Goal: Information Seeking & Learning: Learn about a topic

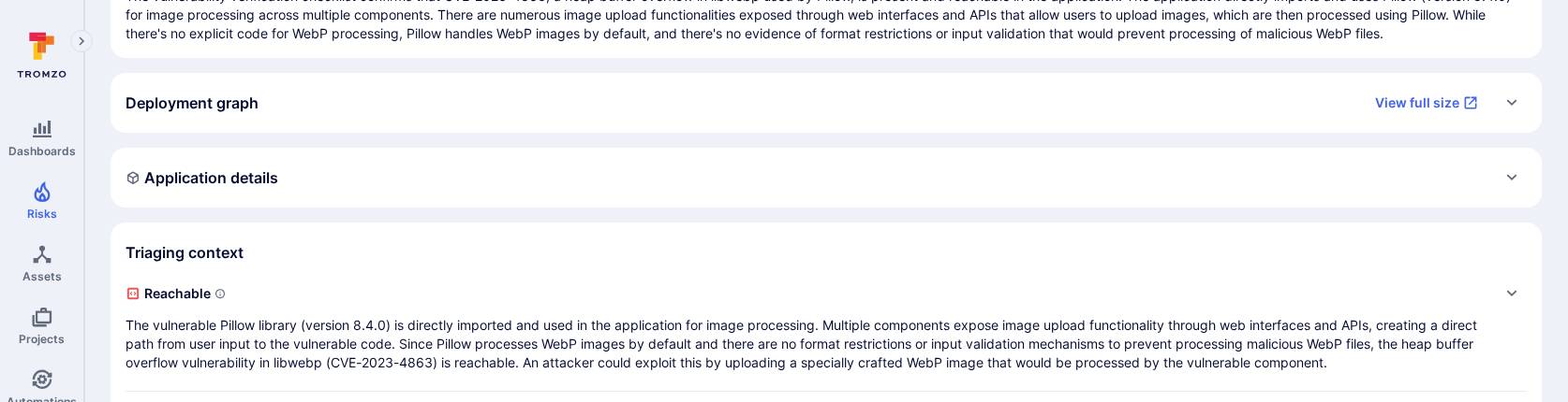
scroll to position [334, 0]
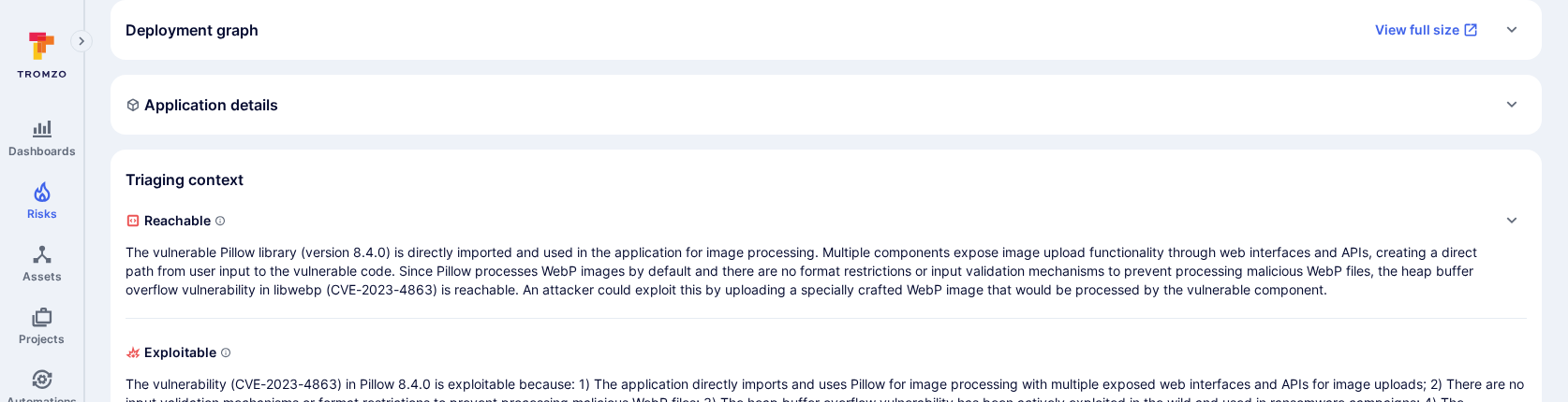
click at [820, 96] on div "Application details" at bounding box center [826, 105] width 1401 height 30
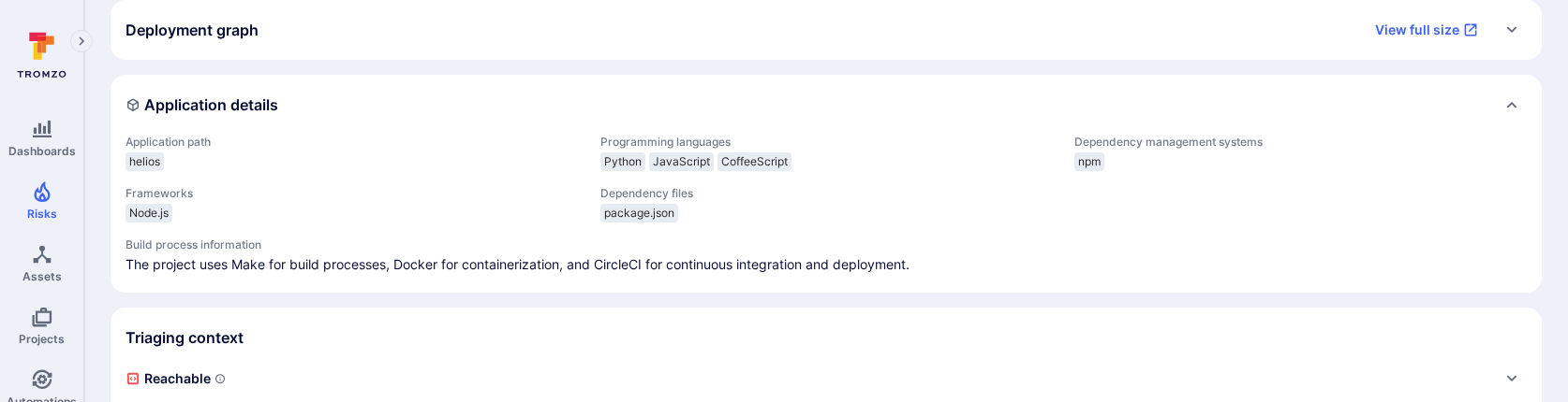
click at [821, 90] on div "Application details" at bounding box center [826, 105] width 1401 height 30
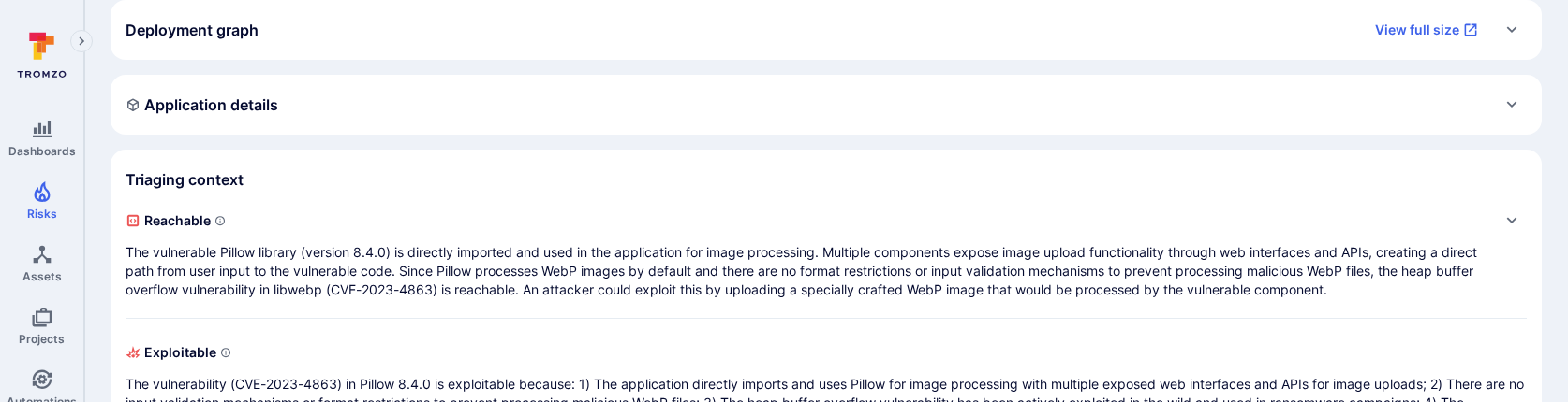
click at [821, 49] on div "Deployment graph View full size" at bounding box center [826, 30] width 1431 height 60
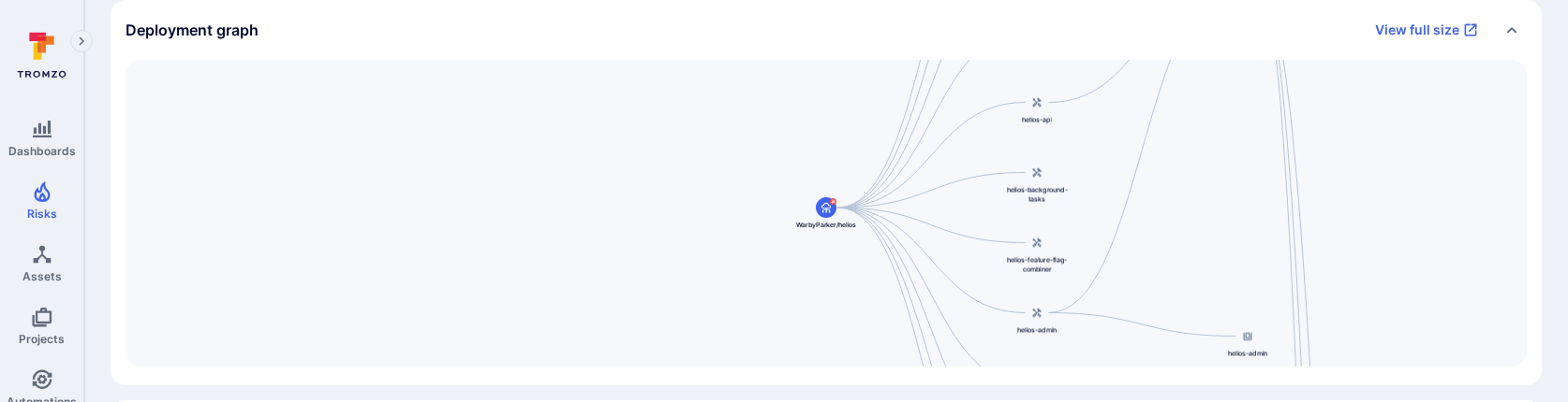
click at [821, 49] on div "Deployment graph View full size" at bounding box center [826, 30] width 1431 height 60
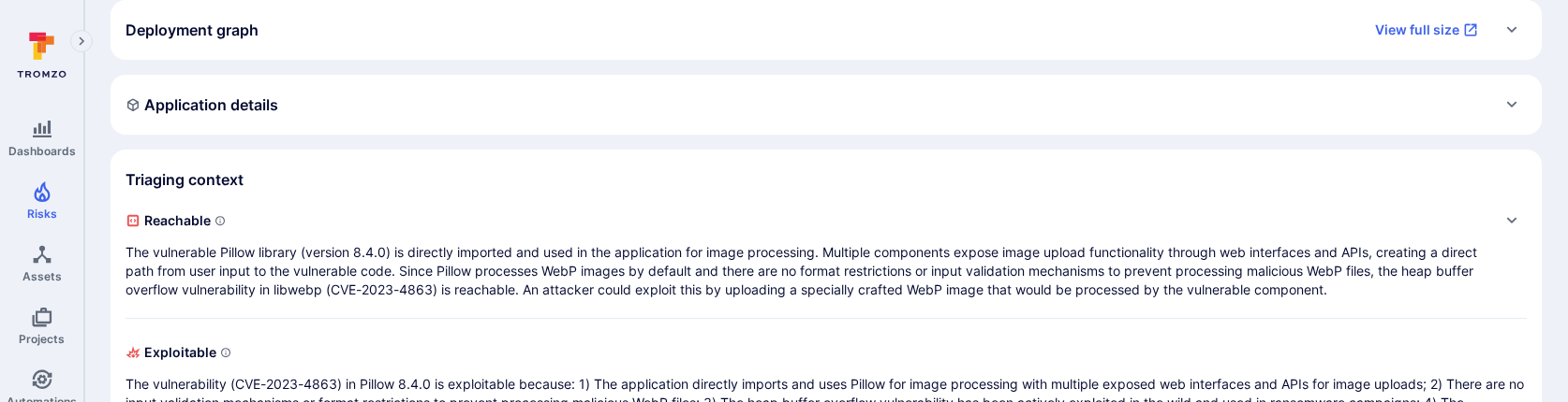
click at [776, 112] on div "Application details" at bounding box center [826, 105] width 1401 height 30
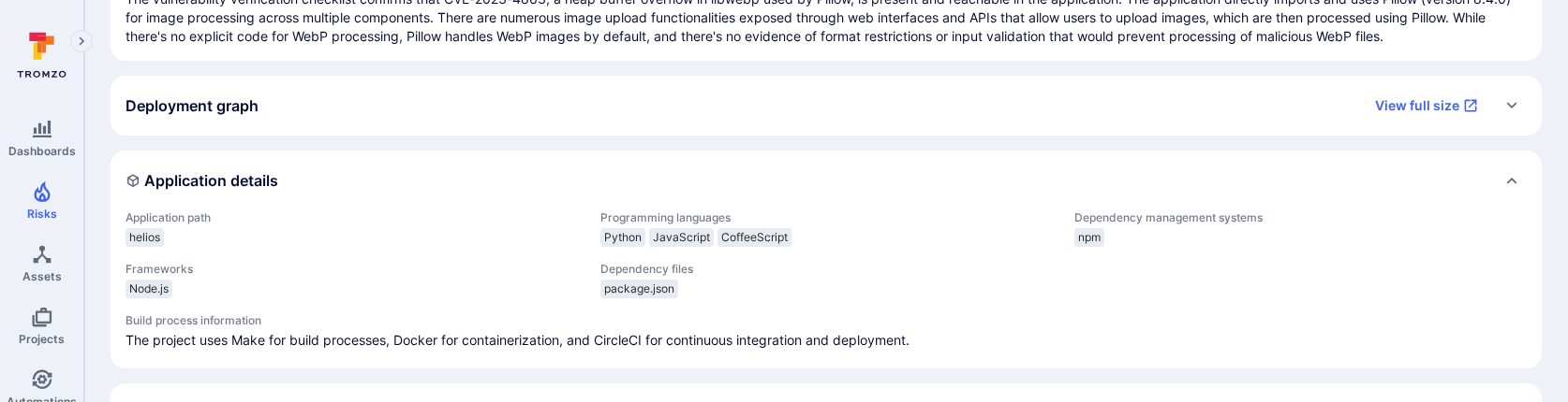
scroll to position [255, 0]
click at [749, 125] on div "Deployment graph View full size" at bounding box center [826, 109] width 1431 height 60
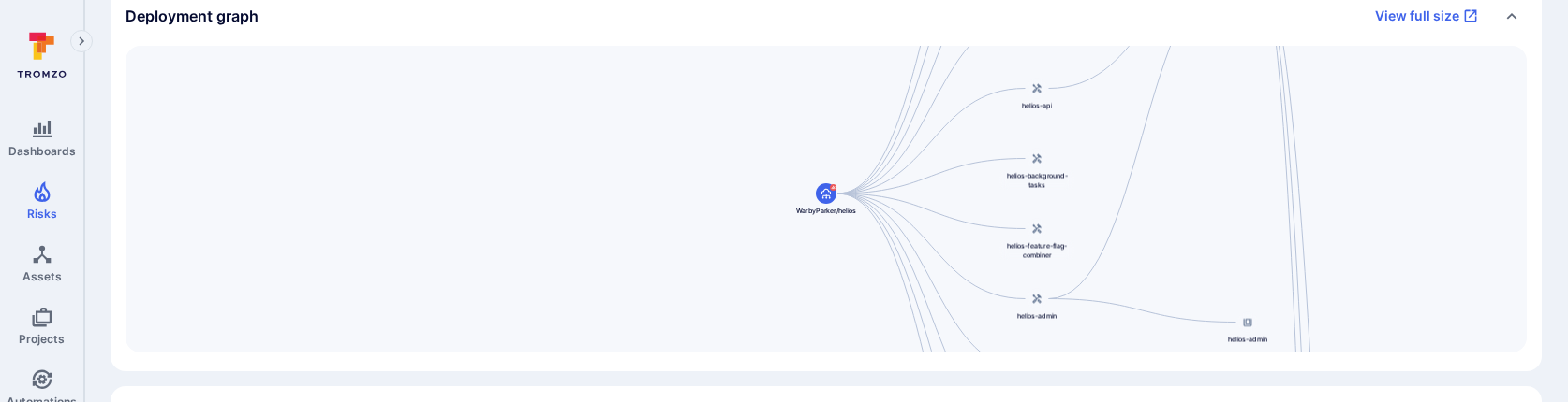
scroll to position [311, 0]
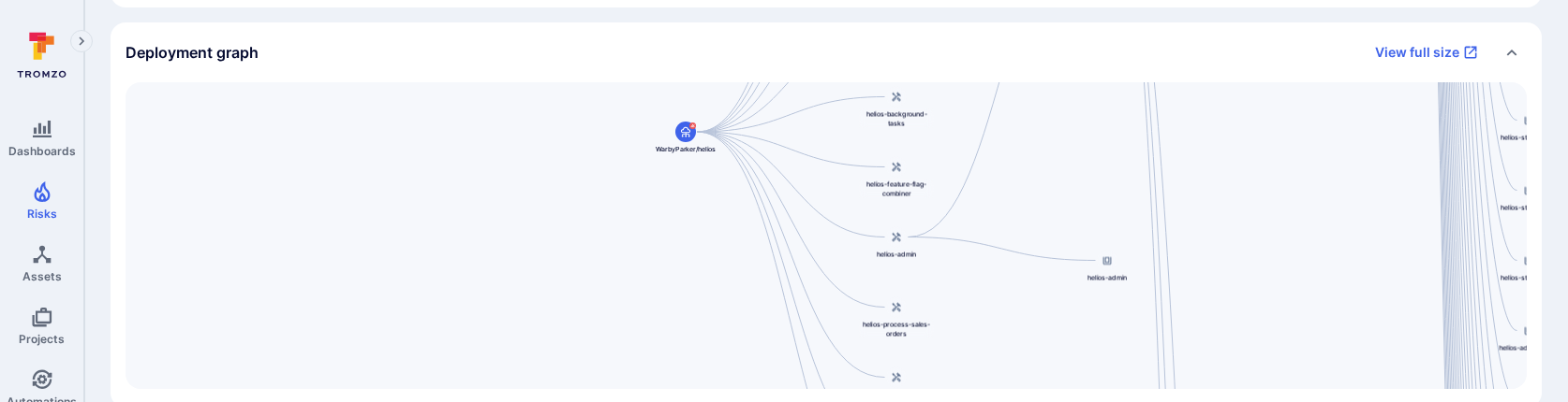
drag, startPoint x: 970, startPoint y: 215, endPoint x: 831, endPoint y: 119, distance: 168.9
click at [830, 118] on div "helios-admin-nginx [DOMAIN_NAME][URL] helios-store-nginx [DOMAIN_NAME][URL] hel…" at bounding box center [826, 236] width 1401 height 307
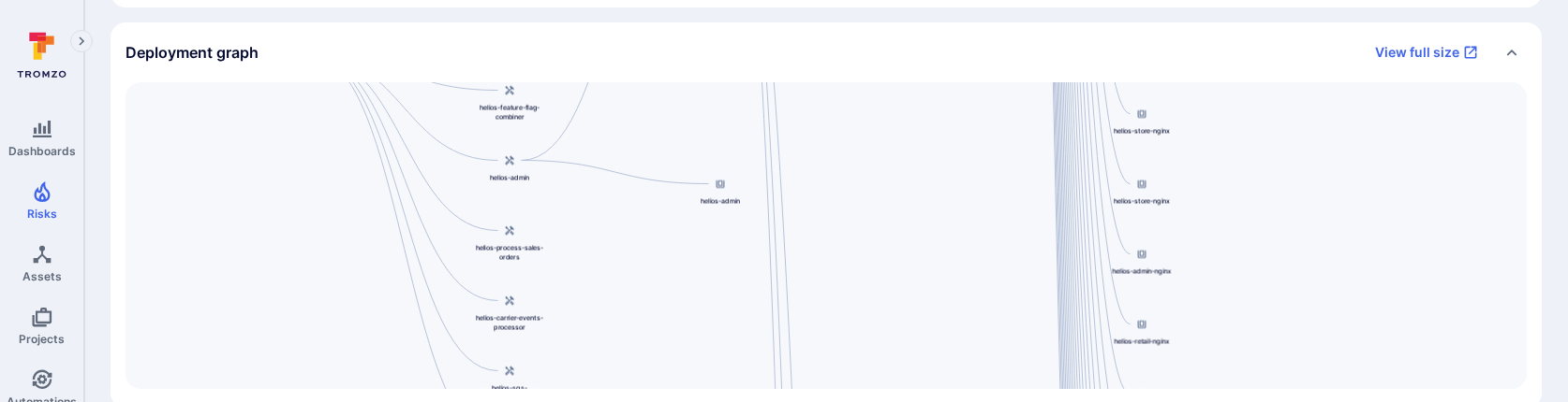
drag, startPoint x: 1292, startPoint y: 211, endPoint x: 913, endPoint y: 135, distance: 386.5
click at [910, 135] on div "helios-admin-nginx [DOMAIN_NAME][URL] helios-store-nginx [DOMAIN_NAME][URL] hel…" at bounding box center [826, 236] width 1401 height 307
click at [1403, 42] on link "View full size" at bounding box center [1427, 53] width 126 height 30
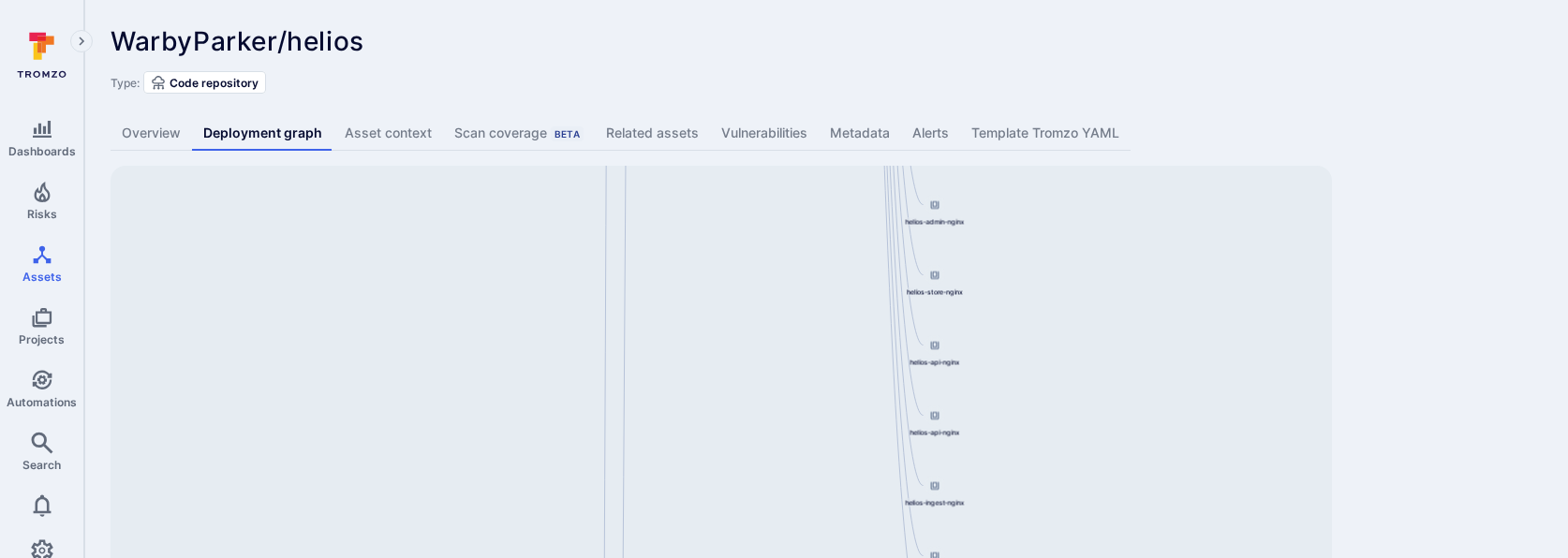
drag, startPoint x: 1014, startPoint y: 363, endPoint x: 806, endPoint y: 148, distance: 299.1
click at [806, 148] on div "WarbyParker/helios ... Show more Type: Code repository Overview Deployment grap…" at bounding box center [826, 390] width 1484 height 782
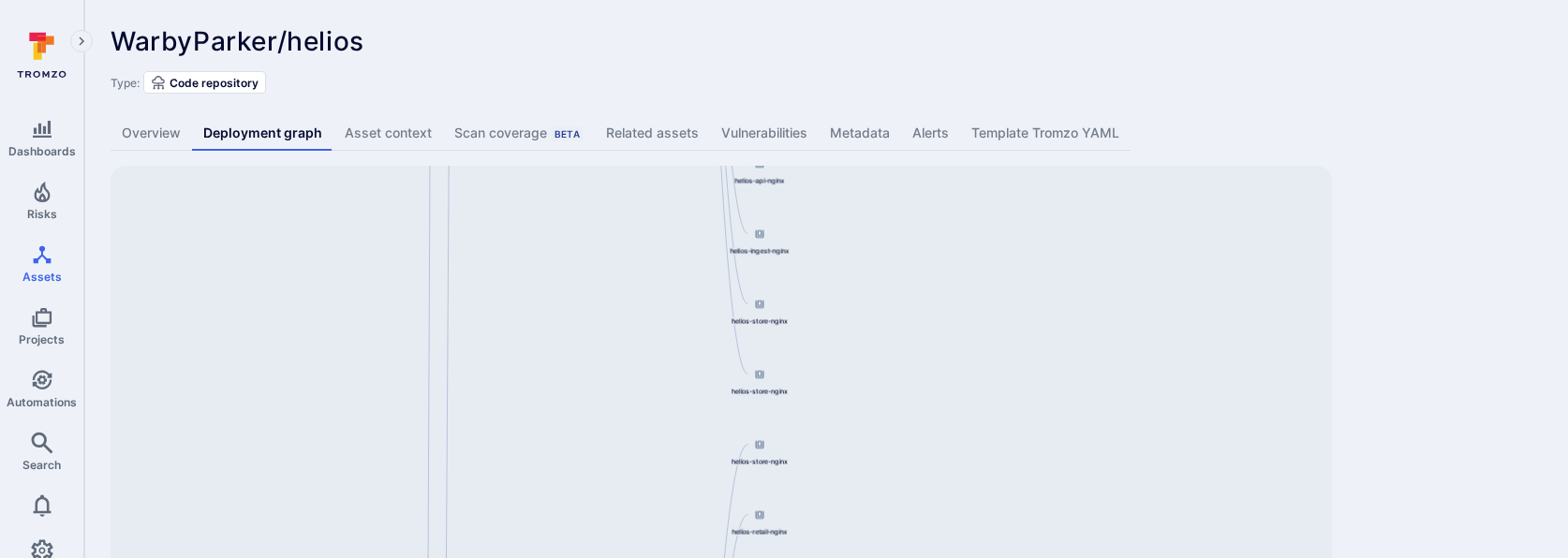
drag, startPoint x: 974, startPoint y: 401, endPoint x: 798, endPoint y: 150, distance: 306.6
click at [798, 150] on div "WarbyParker/helios ... Show more Type: Code repository Overview Deployment grap…" at bounding box center [826, 390] width 1484 height 782
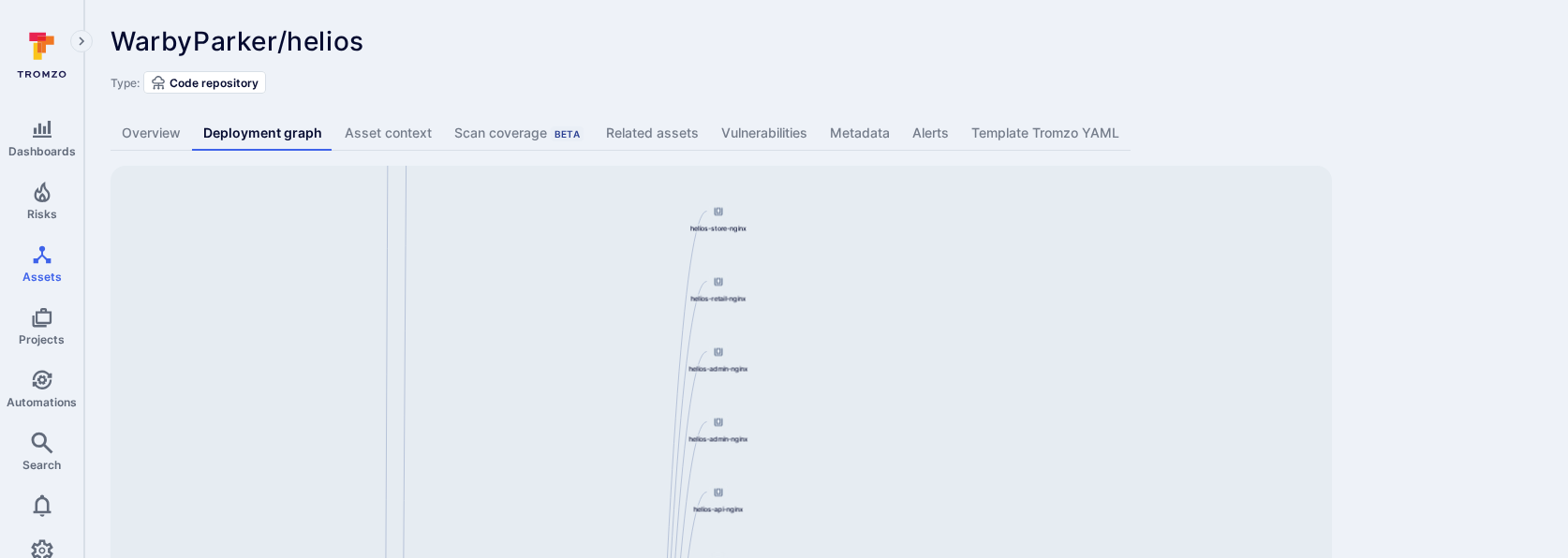
drag, startPoint x: 870, startPoint y: 290, endPoint x: 828, endPoint y: 58, distance: 235.8
click at [828, 57] on div "WarbyParker/helios ... Show more Type: Code repository Overview Deployment grap…" at bounding box center [826, 390] width 1484 height 782
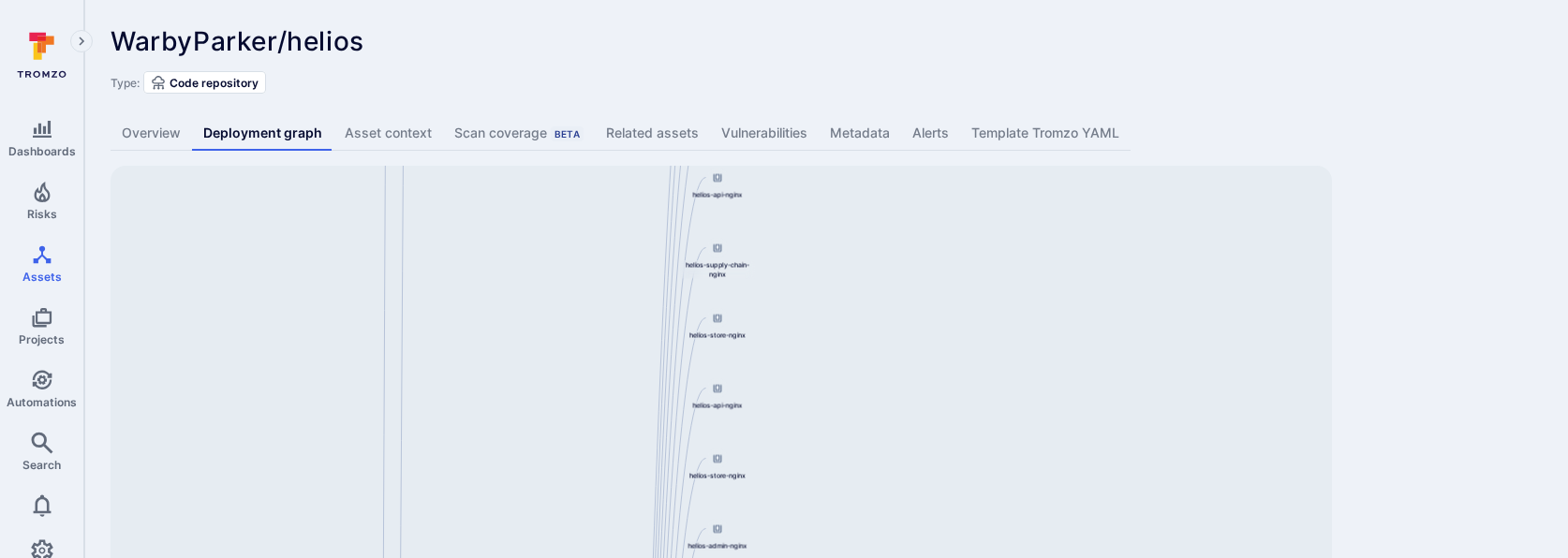
drag, startPoint x: 827, startPoint y: 280, endPoint x: 856, endPoint y: -68, distance: 349.2
click at [856, 0] on html "Dashboards Risks Assets Projects Automations Search 0 Assets Assets Pull reques…" at bounding box center [784, 279] width 1568 height 558
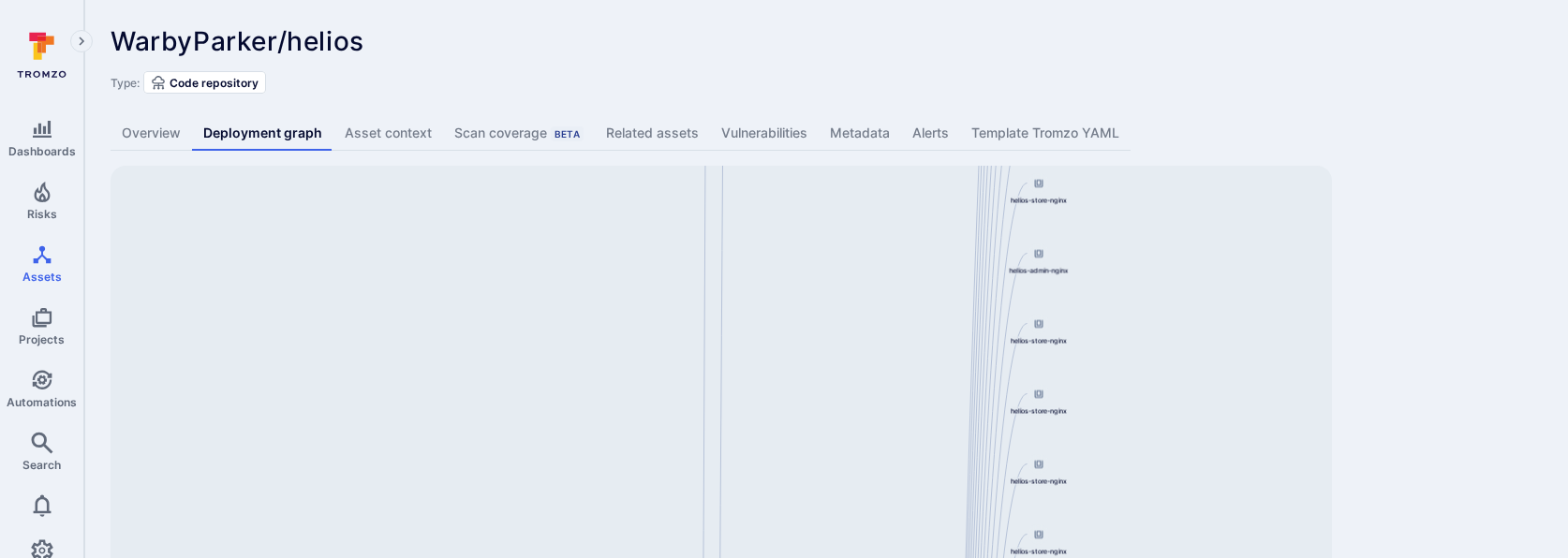
drag, startPoint x: 700, startPoint y: 317, endPoint x: 992, endPoint y: 76, distance: 378.6
click at [992, 76] on div "WarbyParker/helios ... Show more Type: Code repository Overview Deployment grap…" at bounding box center [826, 390] width 1484 height 782
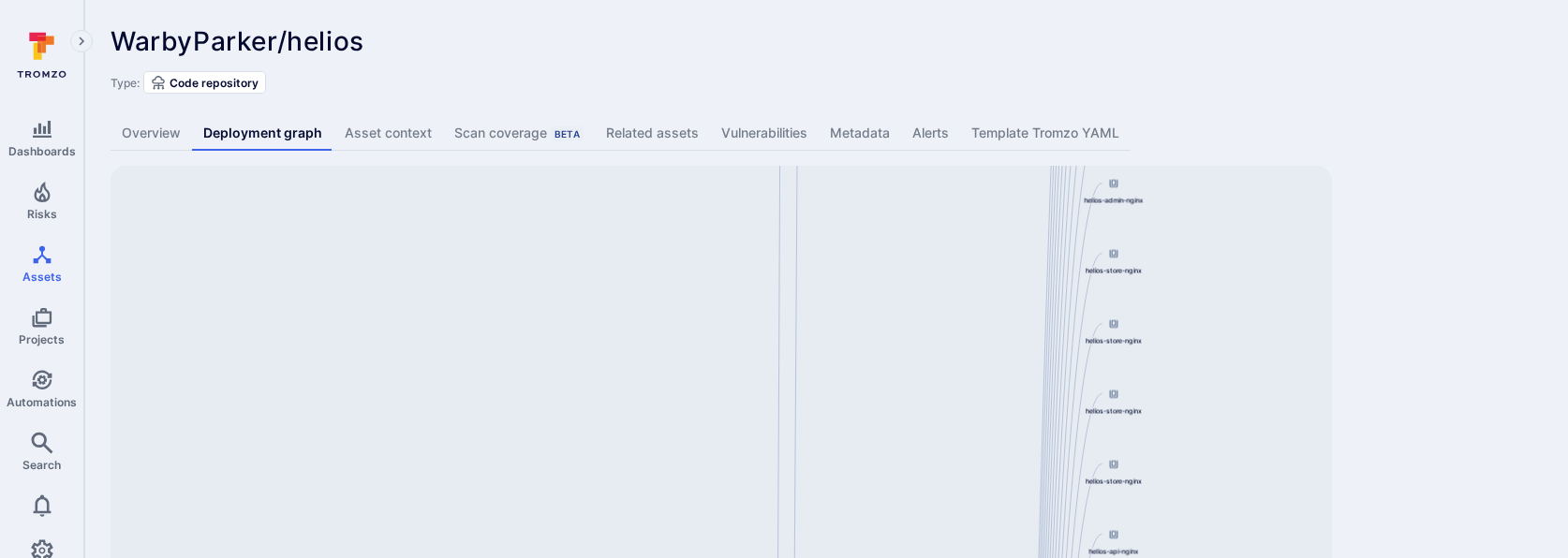
drag, startPoint x: 784, startPoint y: 330, endPoint x: 1130, endPoint y: -143, distance: 586.0
click at [1130, 0] on html "Dashboards Risks Assets Projects Automations Search 0 Assets Assets Pull reques…" at bounding box center [784, 279] width 1568 height 558
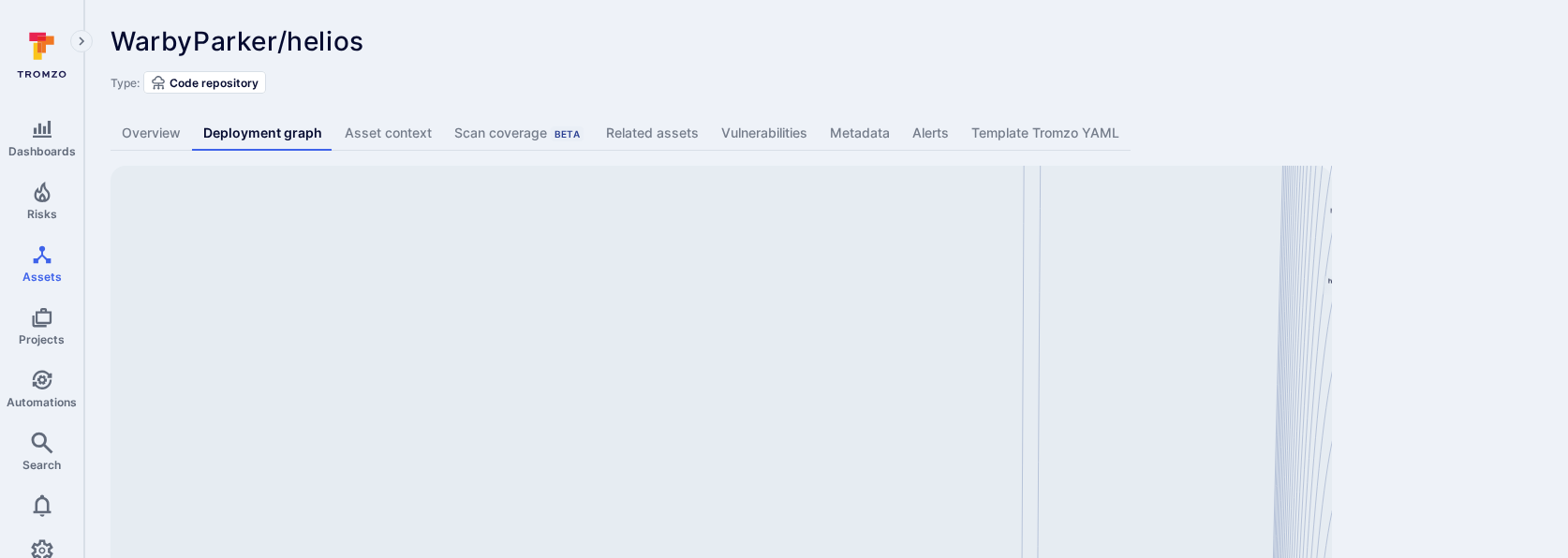
drag, startPoint x: 943, startPoint y: 265, endPoint x: 722, endPoint y: -143, distance: 464.0
click at [722, 0] on html "Dashboards Risks Assets Projects Automations Search 0 Assets Assets Pull reques…" at bounding box center [784, 279] width 1568 height 558
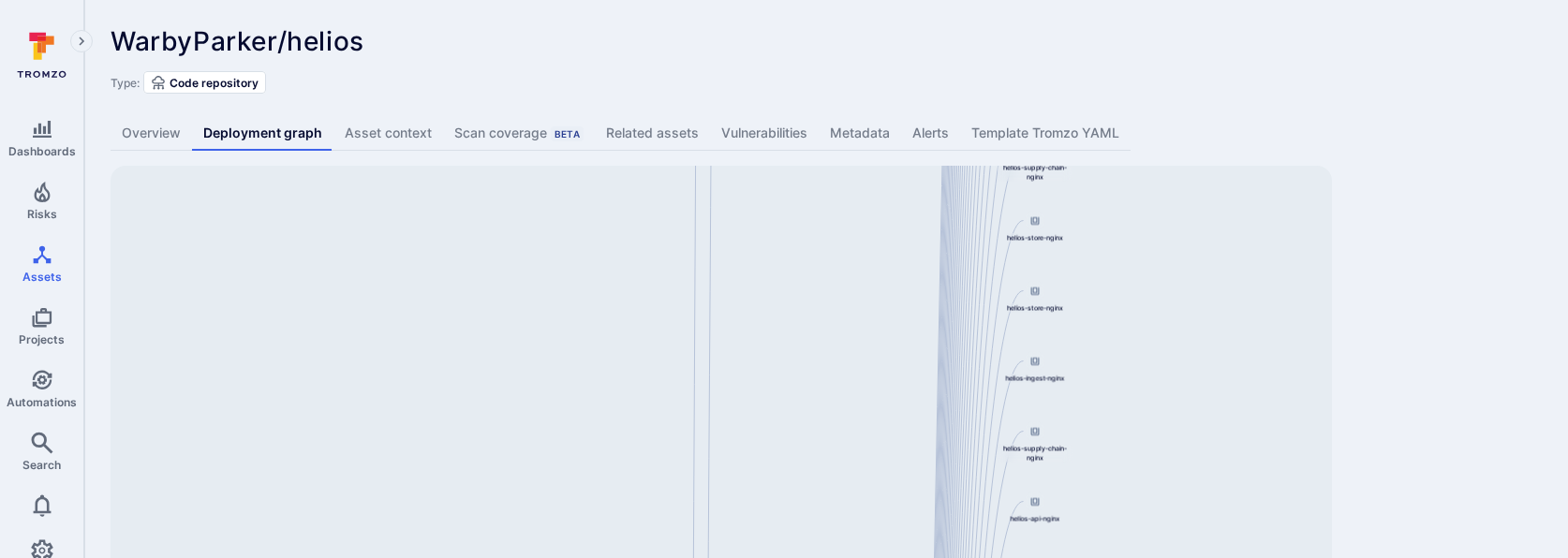
drag, startPoint x: 835, startPoint y: 294, endPoint x: 692, endPoint y: -41, distance: 364.2
click at [692, 0] on html "Dashboards Risks Assets Projects Automations Search 0 Assets Assets Pull reques…" at bounding box center [784, 279] width 1568 height 558
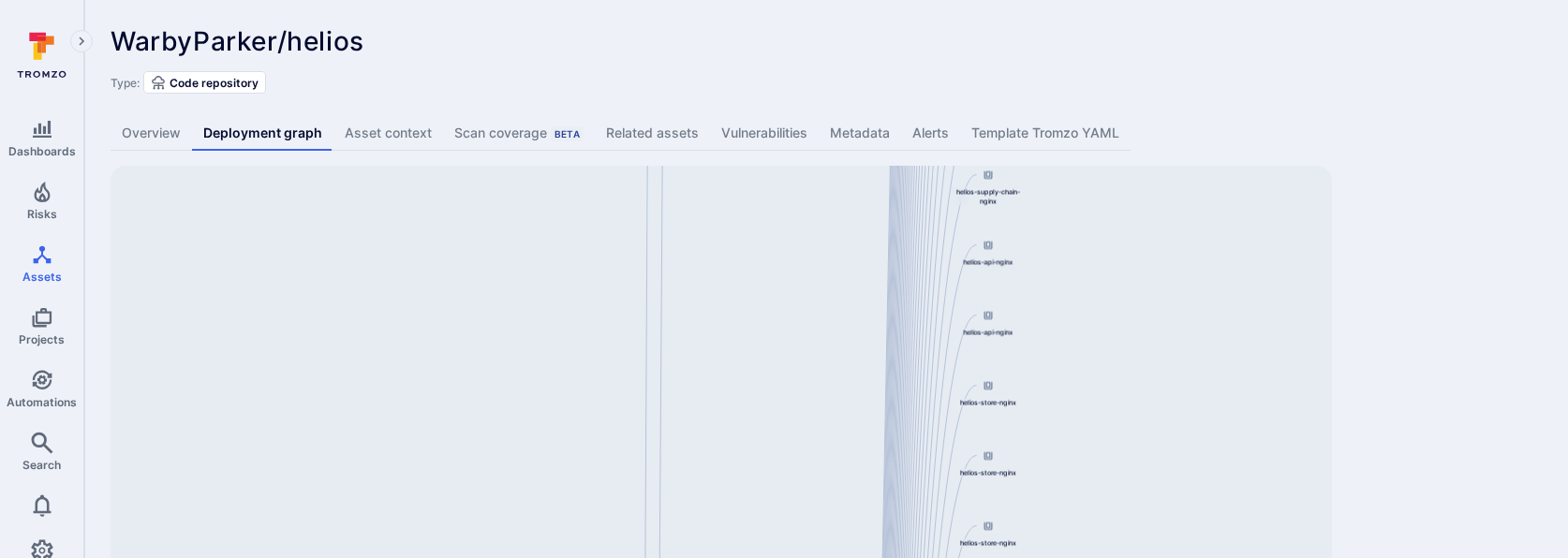
drag, startPoint x: 724, startPoint y: 241, endPoint x: 661, endPoint y: -139, distance: 385.2
click at [661, 0] on html "Dashboards Risks Assets Projects Automations Search 0 Assets Assets Pull reques…" at bounding box center [784, 279] width 1568 height 558
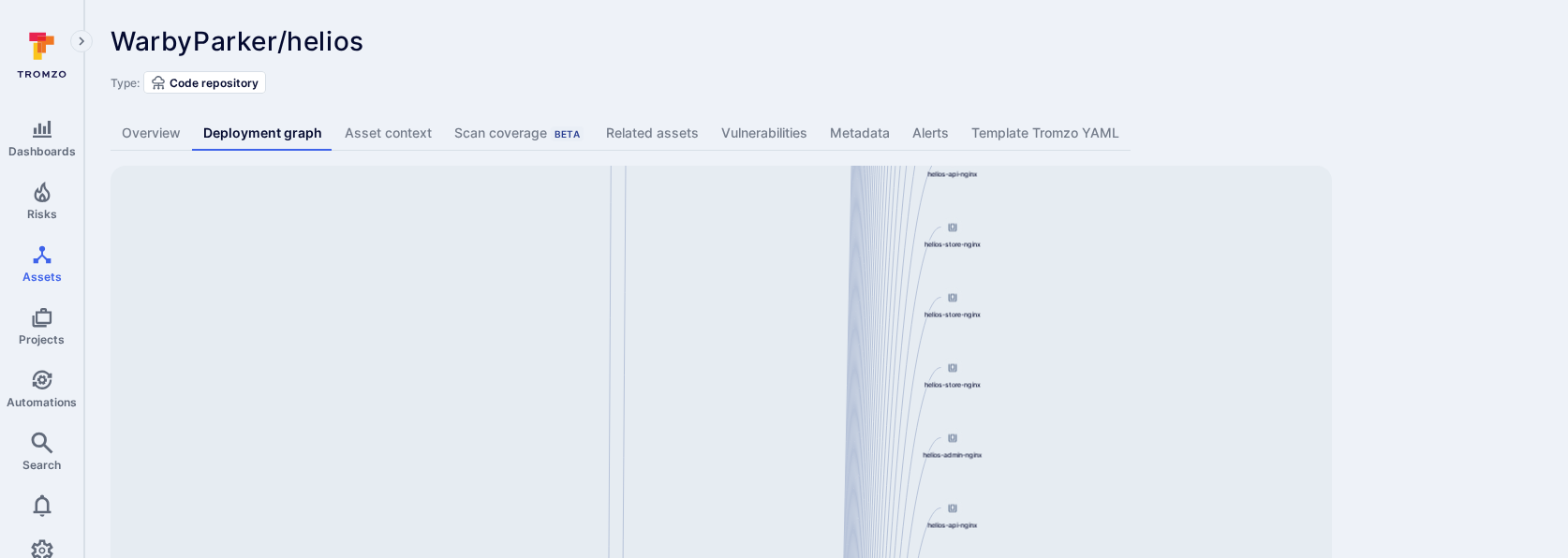
click at [1498, 263] on div "WarbyParker/helios ... Show more Type: Code repository Overview Deployment grap…" at bounding box center [826, 390] width 1484 height 782
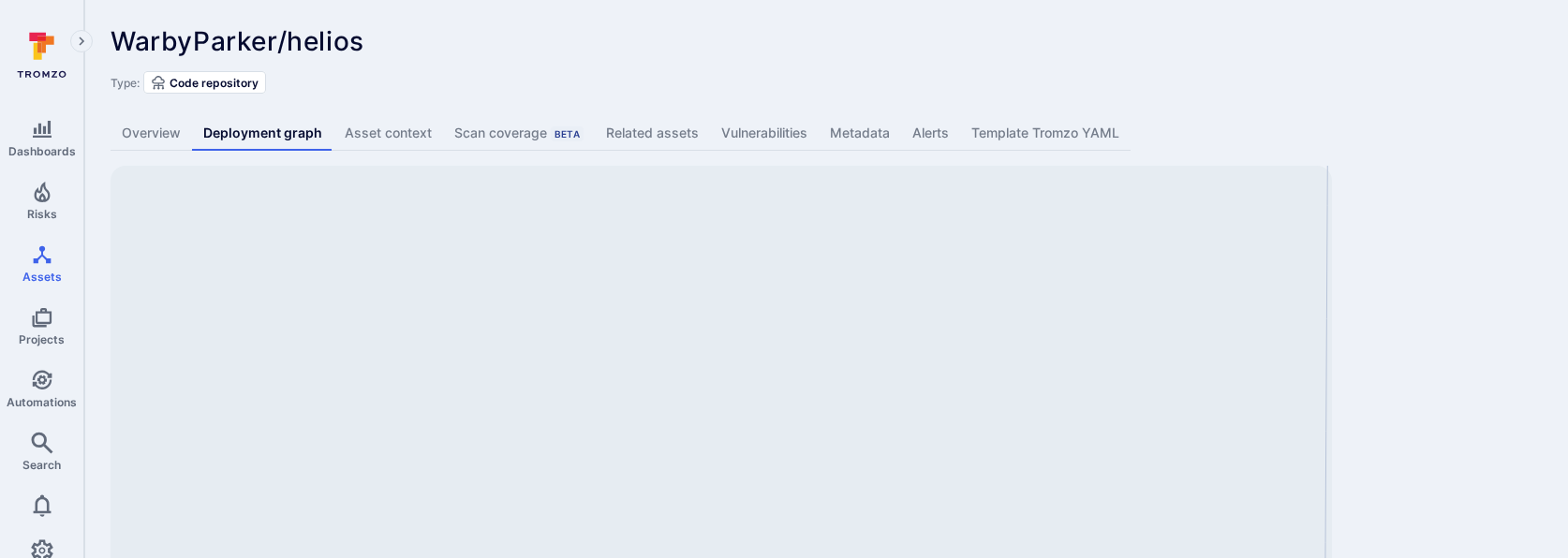
drag, startPoint x: 659, startPoint y: 317, endPoint x: 1372, endPoint y: -25, distance: 790.8
click at [1372, 0] on html "Dashboards Risks Assets Projects Automations Search 0 Assets Assets Pull reques…" at bounding box center [784, 279] width 1568 height 558
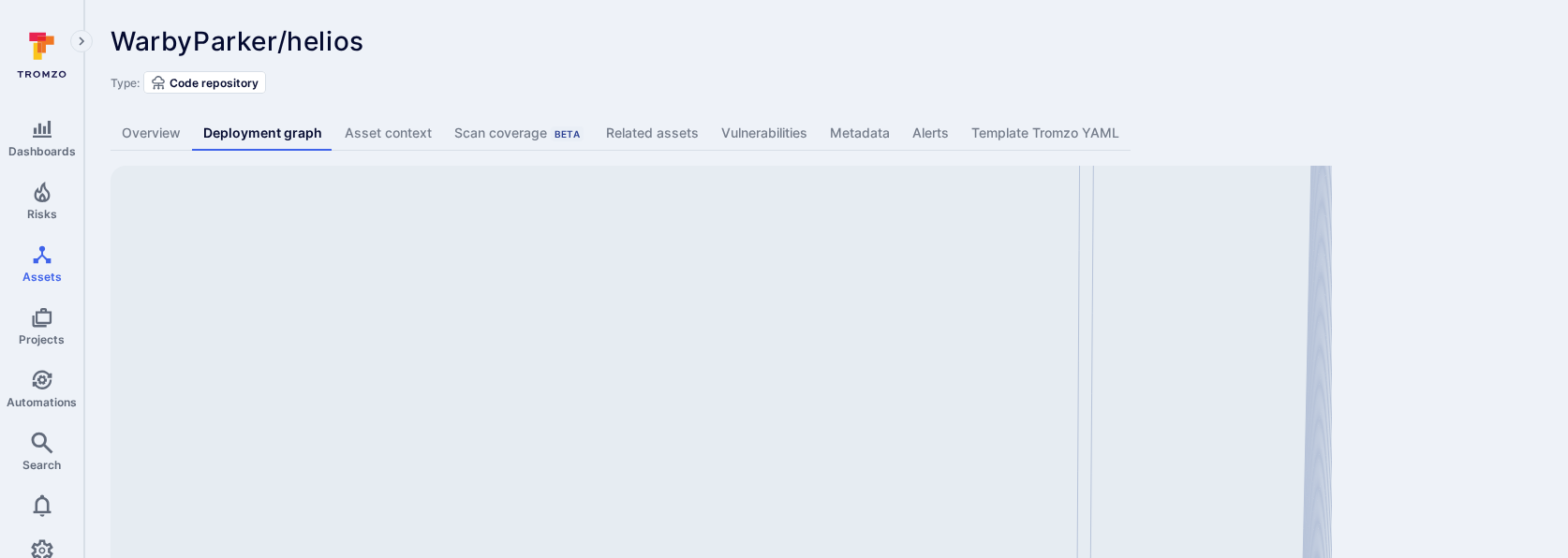
drag, startPoint x: 1088, startPoint y: 177, endPoint x: 819, endPoint y: 34, distance: 304.6
click at [819, 36] on div "WarbyParker/helios ... Show more Type: Code repository Overview Deployment grap…" at bounding box center [826, 390] width 1484 height 782
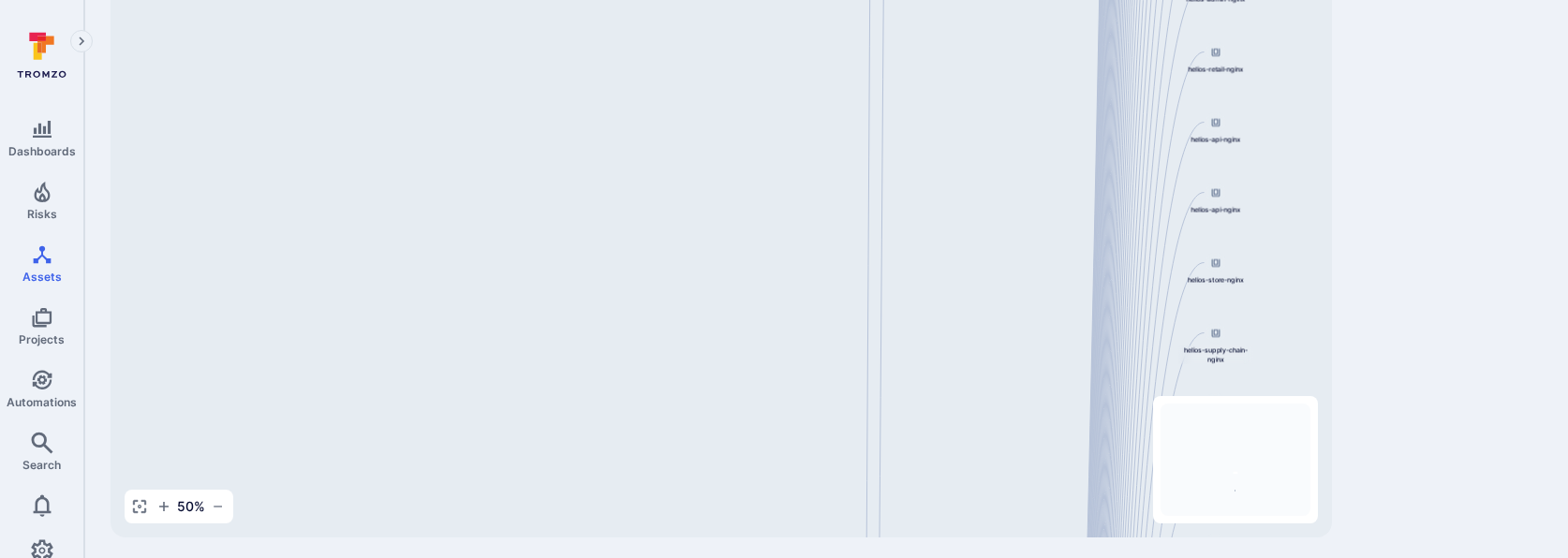
scroll to position [224, 0]
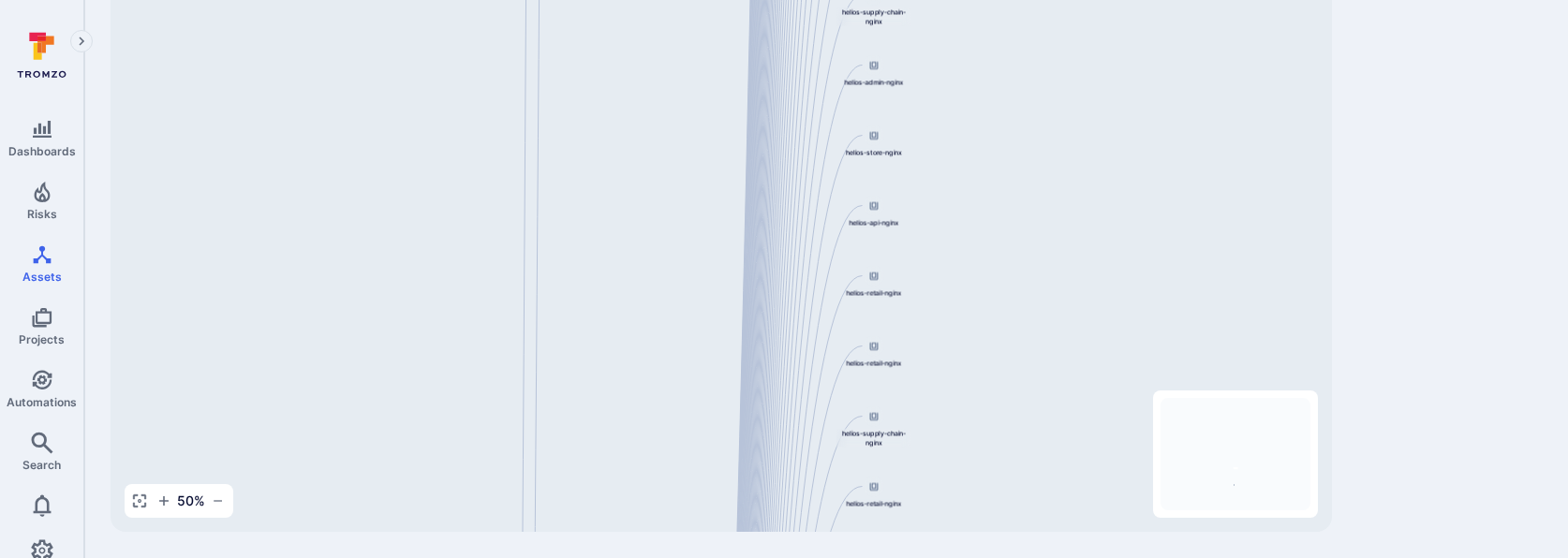
drag, startPoint x: 1135, startPoint y: 325, endPoint x: 798, endPoint y: -44, distance: 499.7
click at [798, 0] on html "Dashboards Risks Assets Projects Automations Search 0 Assets Assets Pull reques…" at bounding box center [784, 55] width 1568 height 558
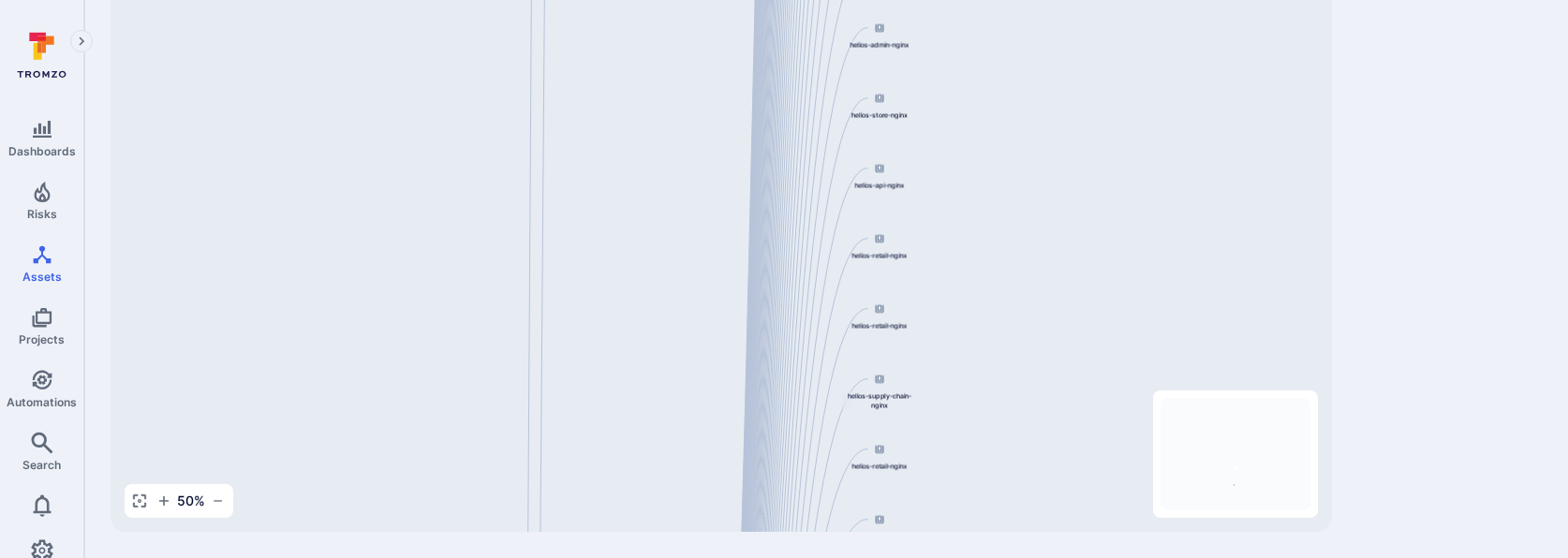
drag, startPoint x: 749, startPoint y: 295, endPoint x: 749, endPoint y: 23, distance: 272.0
click at [749, 26] on div "helios-admin-nginx [DOMAIN_NAME][URL] helios-store-nginx [DOMAIN_NAME][URL] hel…" at bounding box center [721, 237] width 1221 height 590
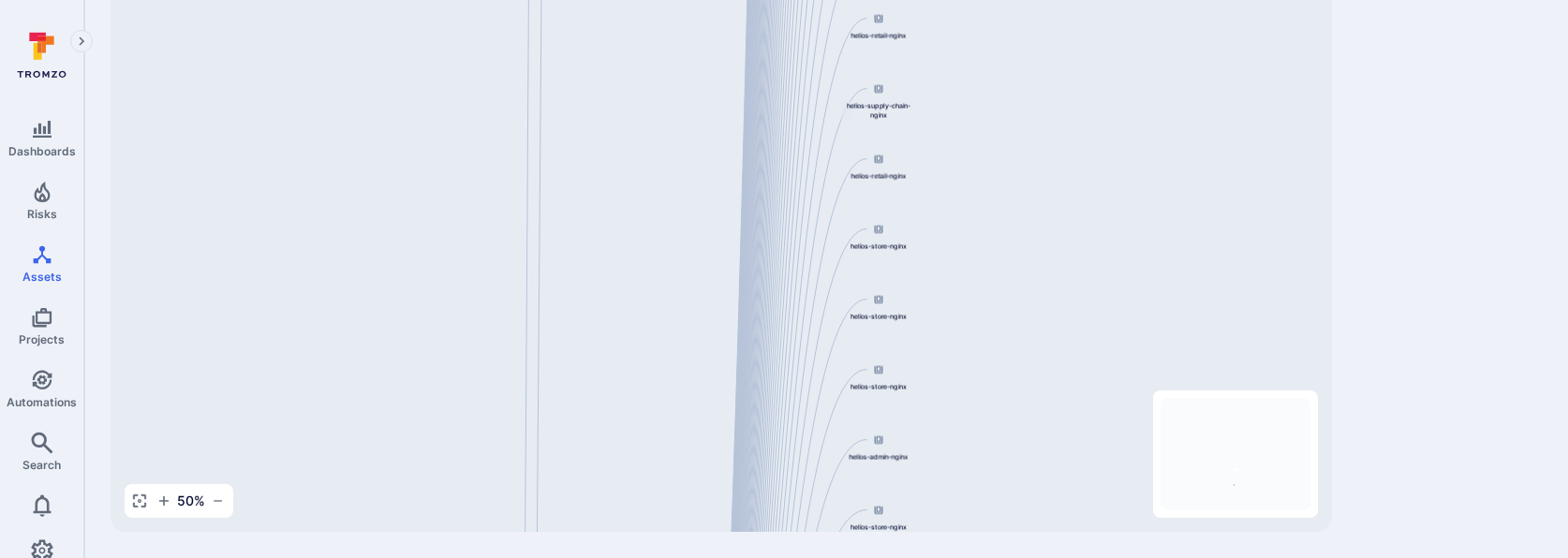
drag, startPoint x: 688, startPoint y: 334, endPoint x: 749, endPoint y: -87, distance: 425.4
click at [749, 0] on html "Dashboards Risks Assets Projects Automations Search 0 Assets Assets Pull reques…" at bounding box center [784, 55] width 1568 height 558
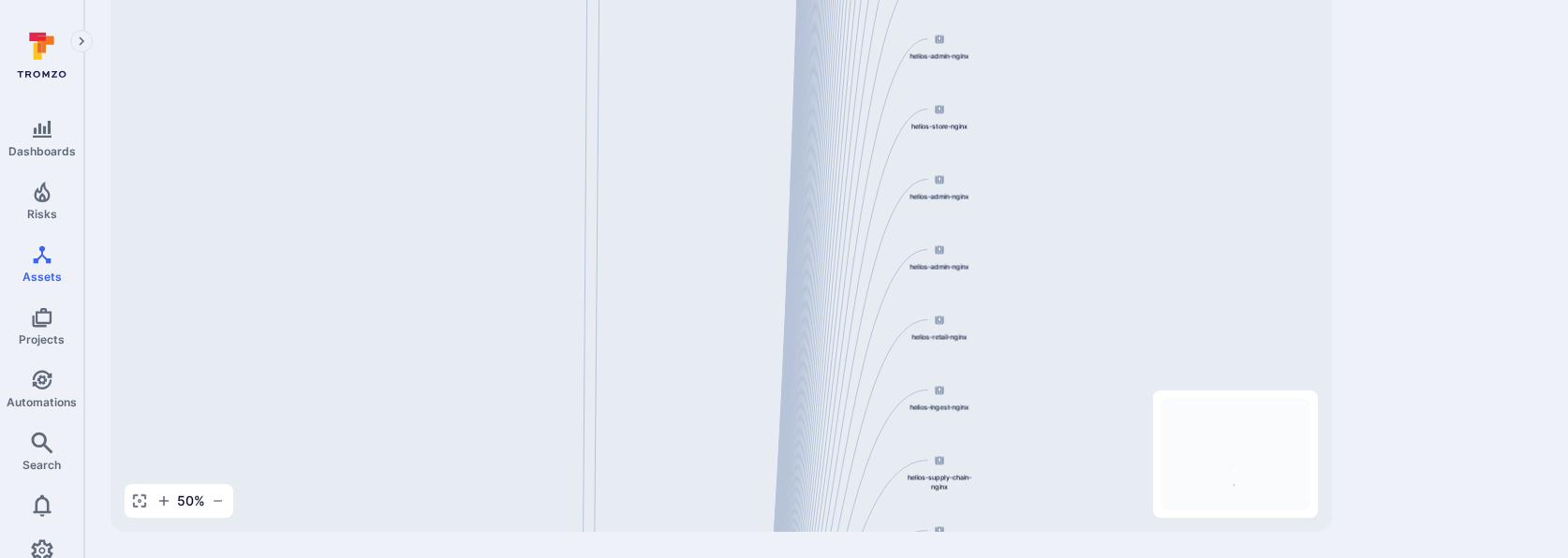
drag, startPoint x: 690, startPoint y: 373, endPoint x: 679, endPoint y: 72, distance: 301.2
click at [679, 82] on div "helios-admin-nginx [DOMAIN_NAME][URL] helios-store-nginx [DOMAIN_NAME][URL] hel…" at bounding box center [721, 237] width 1221 height 590
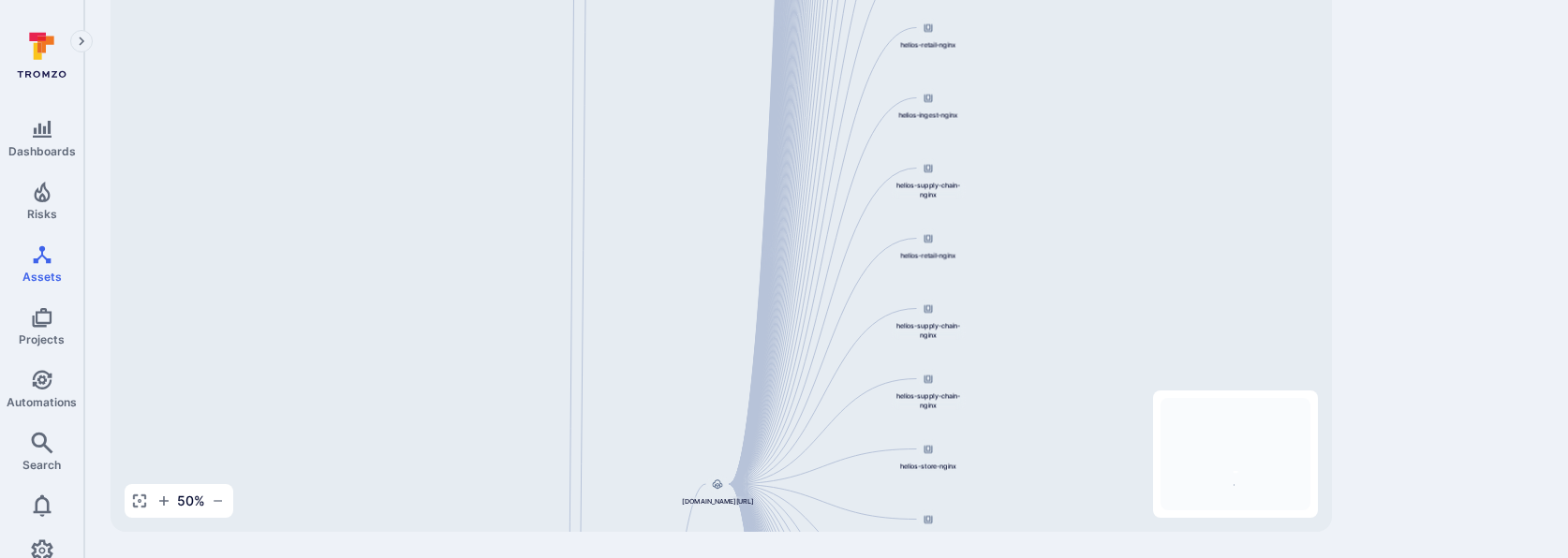
drag, startPoint x: 687, startPoint y: 328, endPoint x: 685, endPoint y: 104, distance: 224.0
click at [685, 104] on div "helios-admin-nginx [DOMAIN_NAME][URL] helios-store-nginx [DOMAIN_NAME][URL] hel…" at bounding box center [721, 237] width 1221 height 590
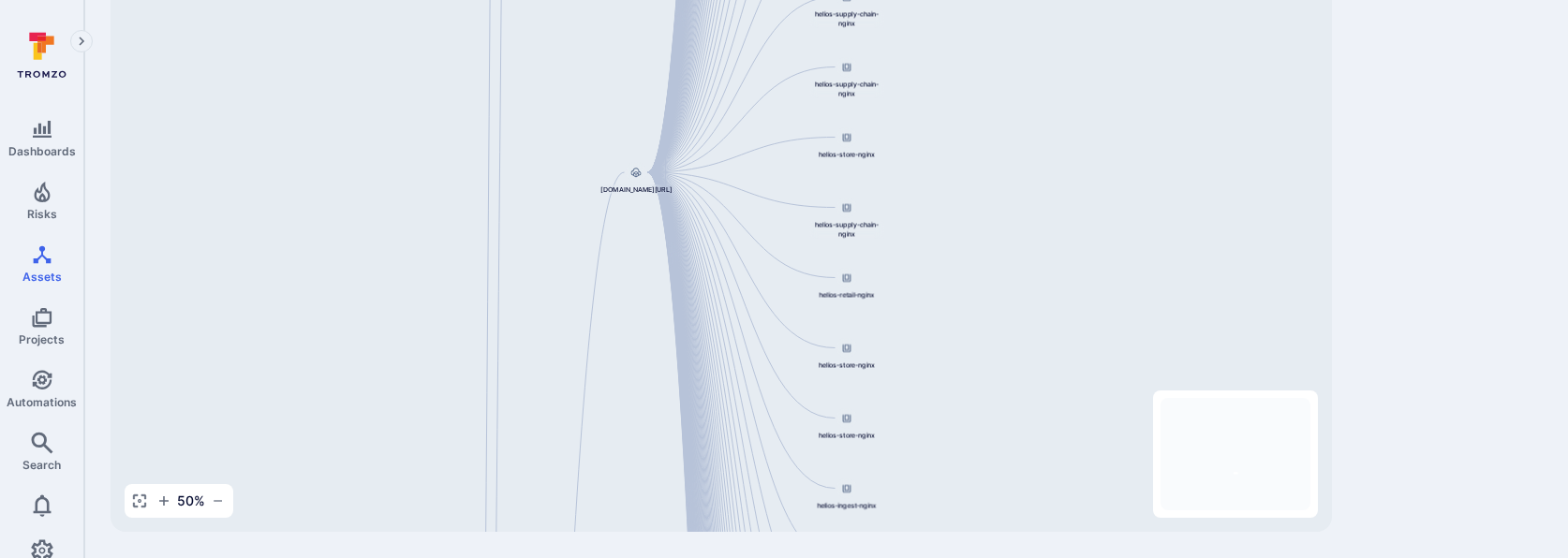
drag, startPoint x: 683, startPoint y: 197, endPoint x: 601, endPoint y: 108, distance: 121.0
click at [601, 108] on div "helios-admin-nginx [DOMAIN_NAME][URL] helios-store-nginx [DOMAIN_NAME][URL] hel…" at bounding box center [721, 237] width 1221 height 590
drag, startPoint x: 819, startPoint y: 256, endPoint x: 775, endPoint y: -5, distance: 264.7
click at [775, 0] on html "Dashboards Risks Assets Projects Automations Search 0 Assets Assets Pull reques…" at bounding box center [784, 55] width 1568 height 558
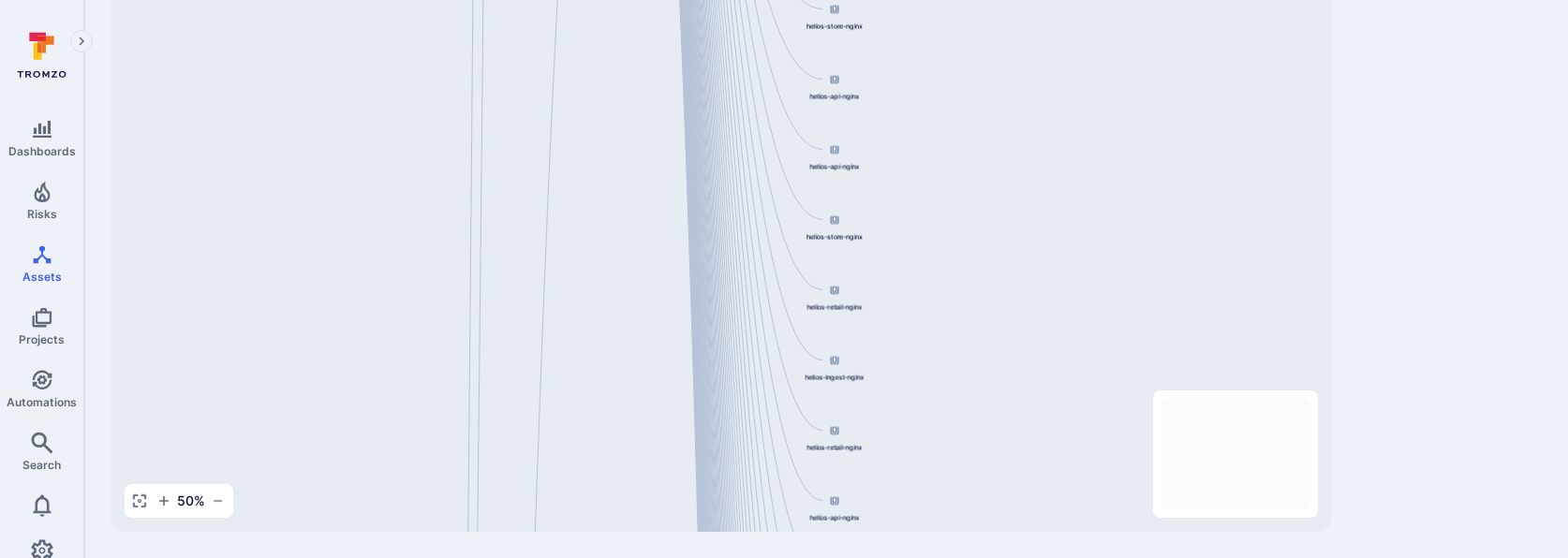
drag, startPoint x: 852, startPoint y: 445, endPoint x: 885, endPoint y: 87, distance: 359.5
click at [885, 87] on div "helios-admin-nginx [DOMAIN_NAME][URL] helios-store-nginx [DOMAIN_NAME][URL] hel…" at bounding box center [721, 237] width 1221 height 590
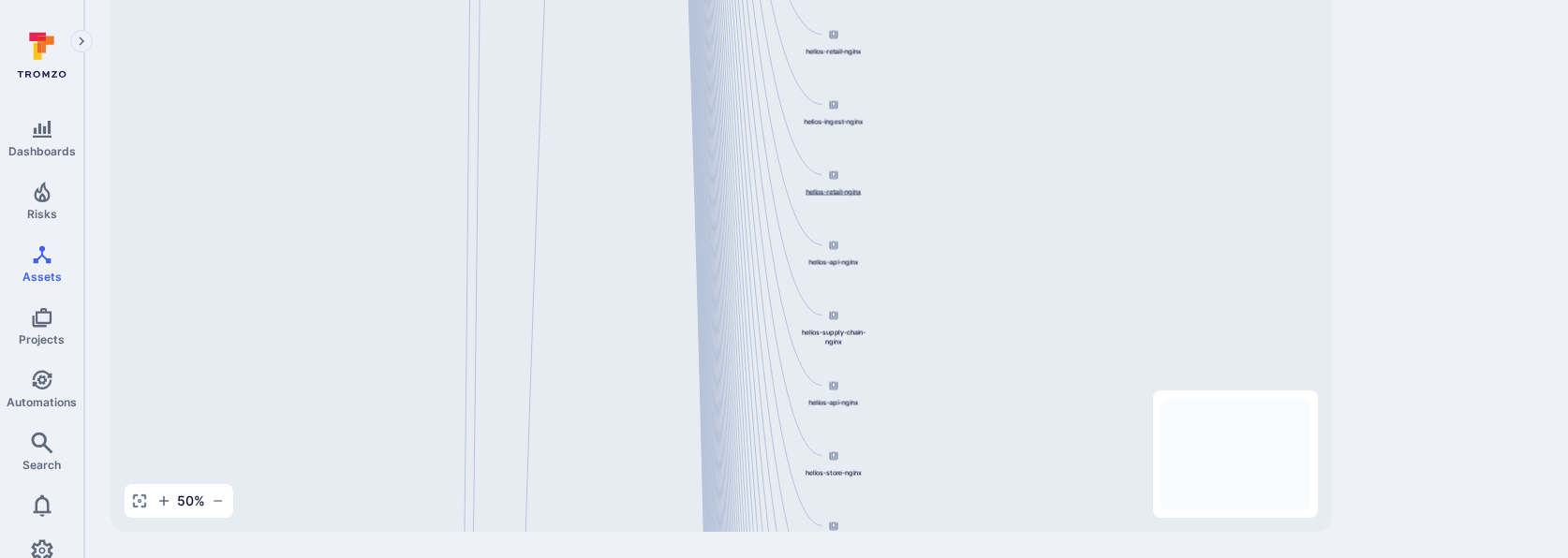
click at [800, 192] on div "helios-admin-nginx [DOMAIN_NAME][URL] helios-store-nginx [DOMAIN_NAME][URL] hel…" at bounding box center [721, 237] width 1221 height 590
click at [221, 401] on icon "button" at bounding box center [218, 500] width 15 height 15
drag, startPoint x: 649, startPoint y: 327, endPoint x: 589, endPoint y: -68, distance: 399.5
click at [589, 0] on html "Dashboards Risks Assets Projects Automations Search 0 Assets Assets Pull reques…" at bounding box center [784, 55] width 1568 height 558
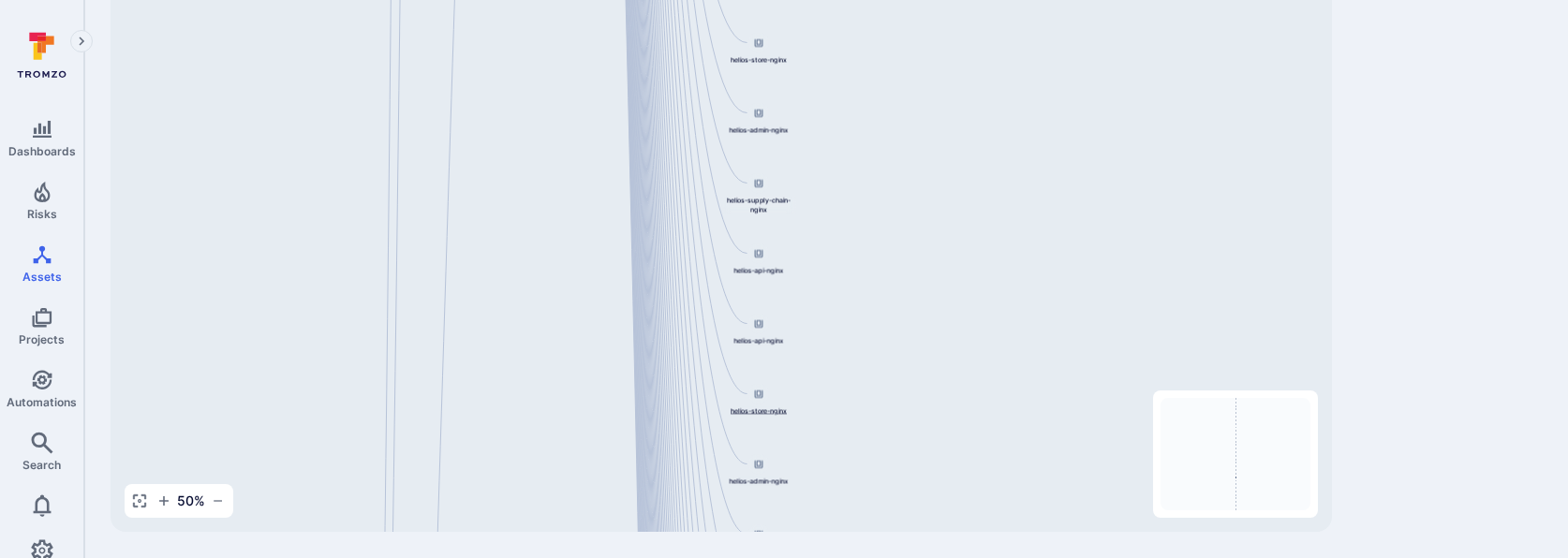
drag, startPoint x: 773, startPoint y: 420, endPoint x: 521, endPoint y: 136, distance: 379.7
click at [731, 401] on span "helios-store-nginx" at bounding box center [759, 410] width 56 height 9
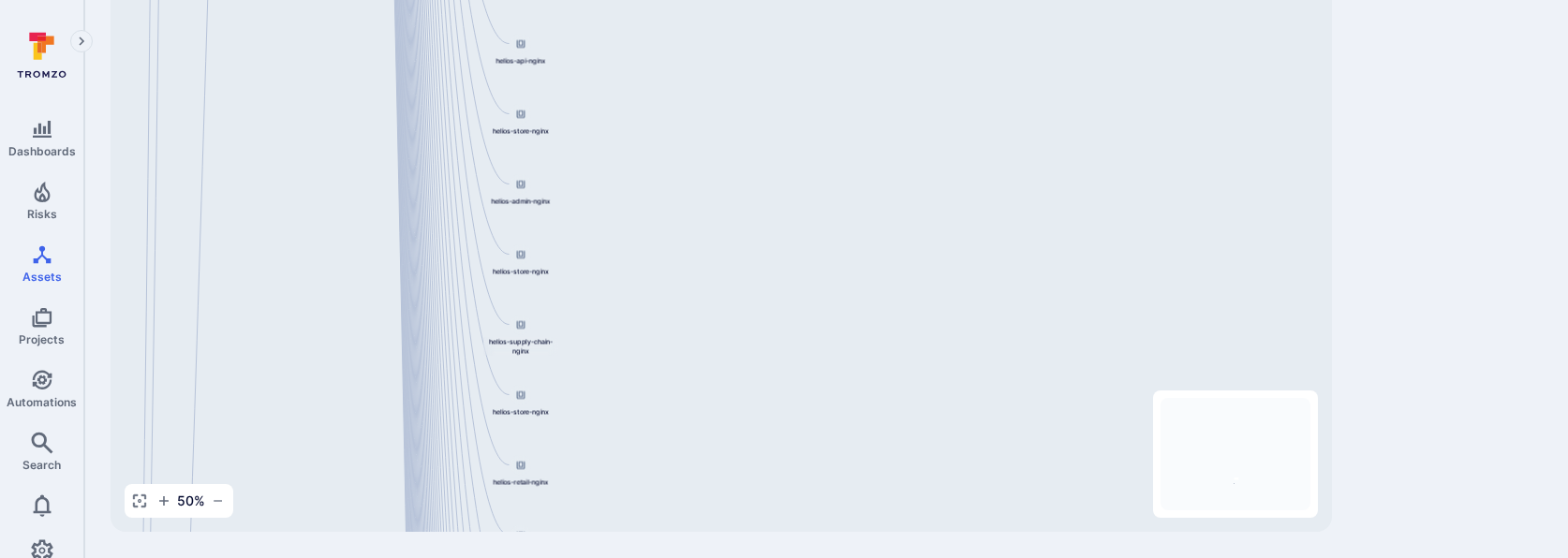
drag, startPoint x: 648, startPoint y: 333, endPoint x: 651, endPoint y: -41, distance: 374.0
click at [651, 0] on html "Dashboards Risks Assets Projects Automations Search 0 Assets Assets Pull reques…" at bounding box center [784, 55] width 1568 height 558
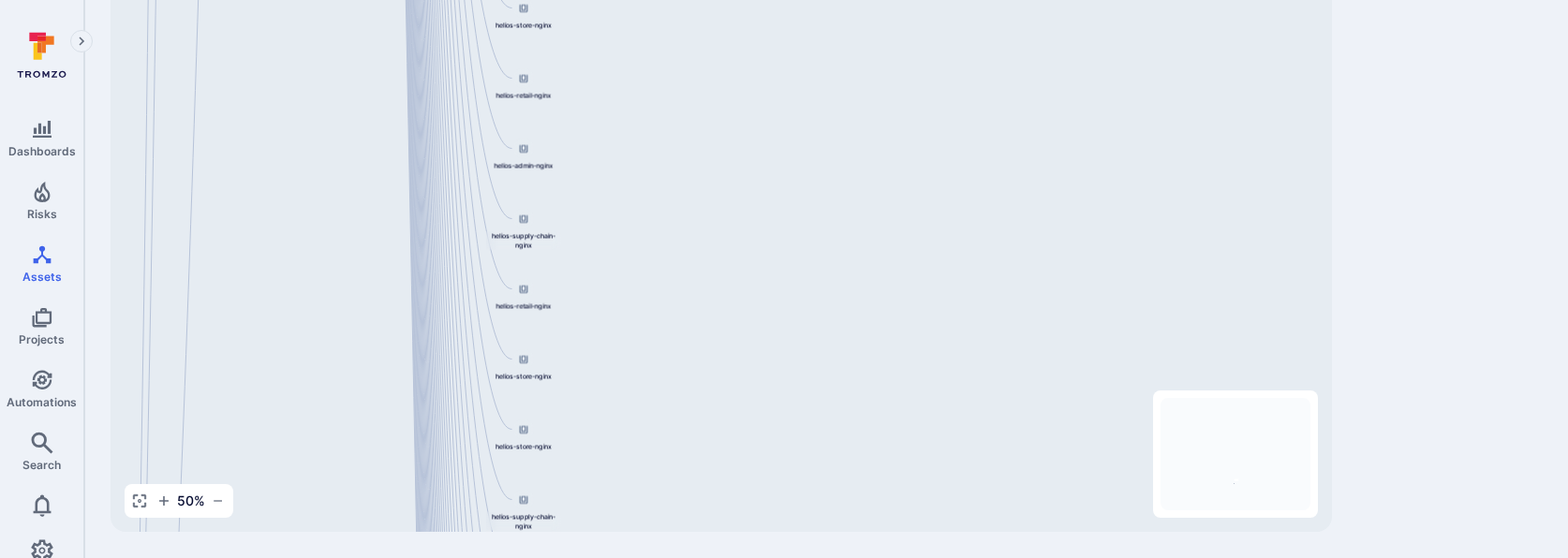
drag, startPoint x: 598, startPoint y: 466, endPoint x: 760, endPoint y: 3, distance: 490.5
click at [760, 10] on div "helios-admin-nginx [DOMAIN_NAME][URL] helios-store-nginx [DOMAIN_NAME][URL] hel…" at bounding box center [721, 237] width 1221 height 590
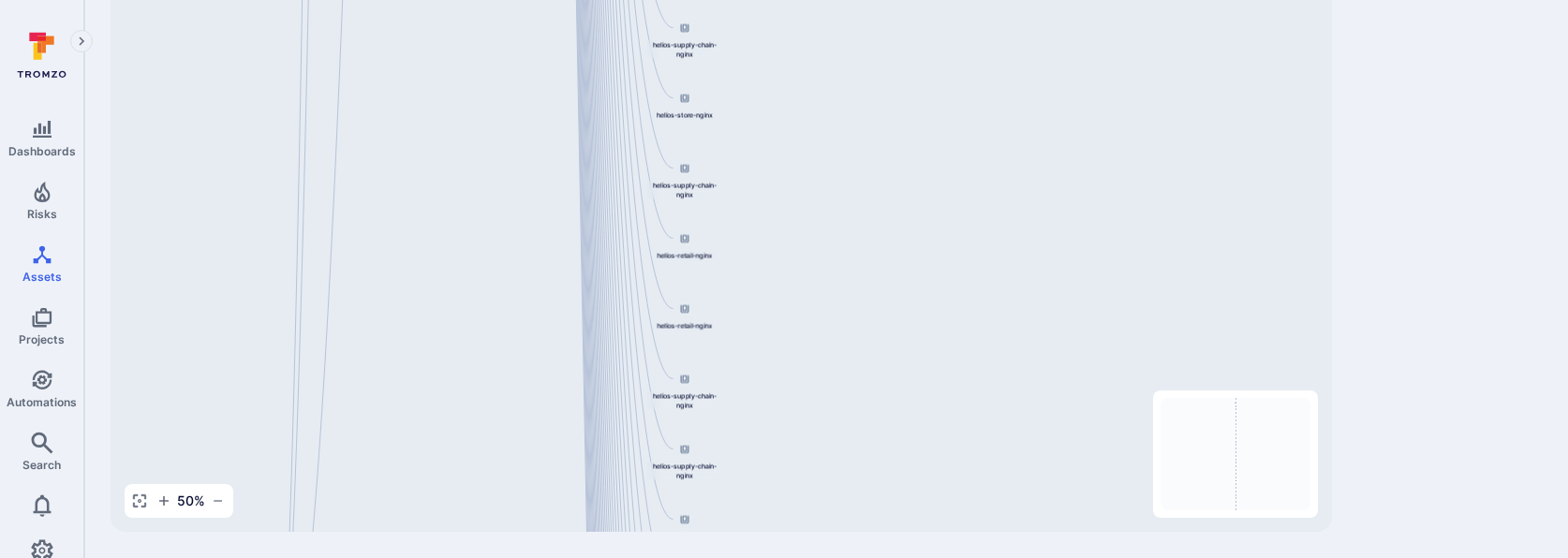
drag, startPoint x: 576, startPoint y: 375, endPoint x: 705, endPoint y: -143, distance: 533.8
click at [705, 0] on html "Dashboards Risks Assets Projects Automations Search 0 Assets Assets Pull reques…" at bounding box center [784, 55] width 1568 height 558
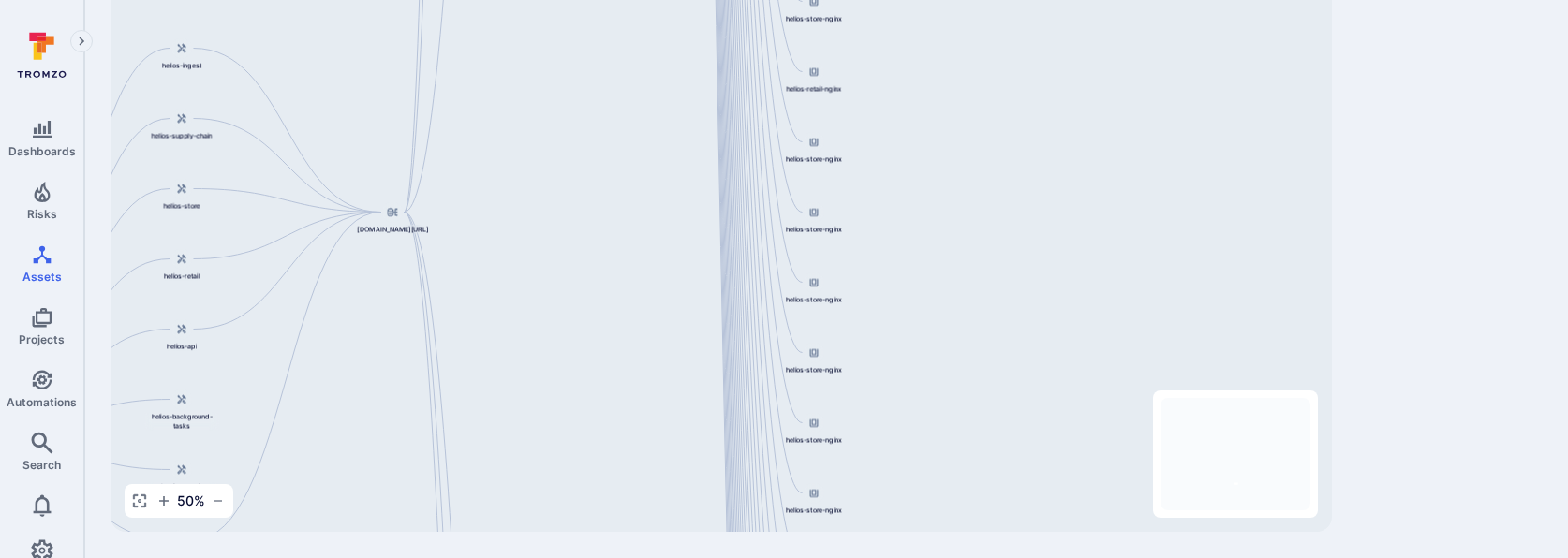
drag, startPoint x: 628, startPoint y: 413, endPoint x: 634, endPoint y: 72, distance: 341.1
click at [634, 80] on div "helios-admin-nginx [DOMAIN_NAME][URL] helios-store-nginx [DOMAIN_NAME][URL] hel…" at bounding box center [721, 237] width 1221 height 590
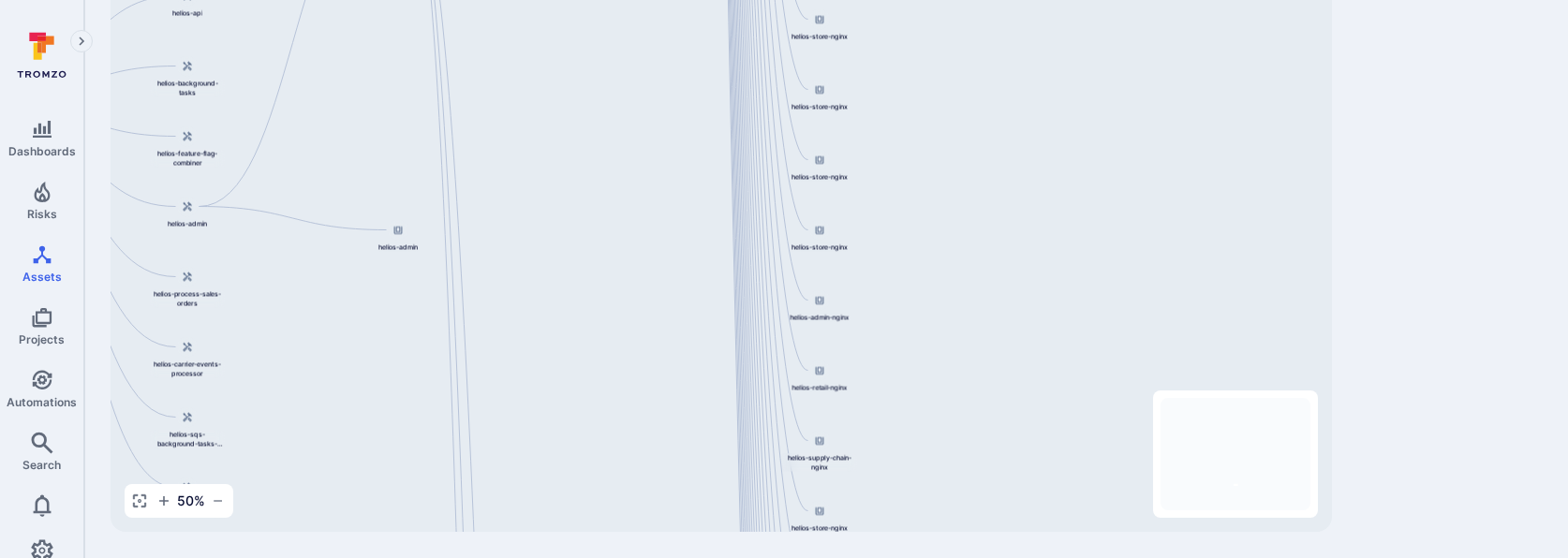
drag, startPoint x: 620, startPoint y: 327, endPoint x: 634, endPoint y: -60, distance: 387.3
click at [634, 0] on html "Dashboards Risks Assets Projects Automations Search 0 Assets Assets Pull reques…" at bounding box center [784, 55] width 1568 height 558
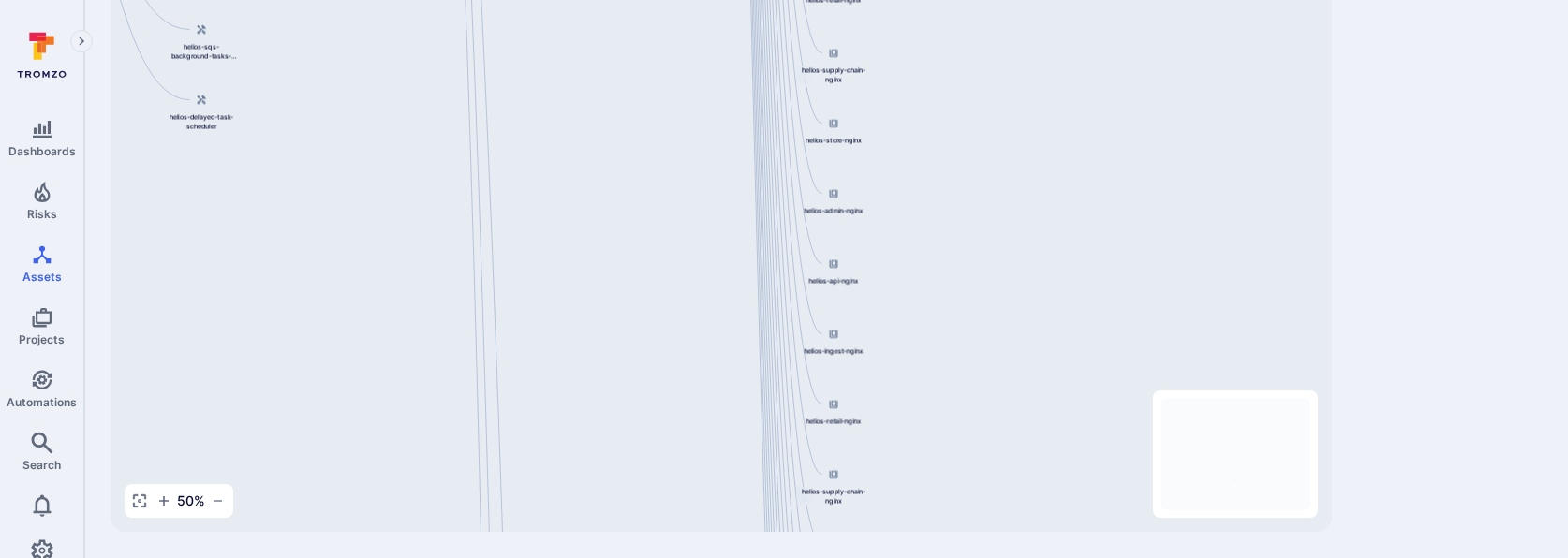
drag, startPoint x: 585, startPoint y: 544, endPoint x: 585, endPoint y: 512, distance: 32.0
click at [585, 401] on div "WarbyParker/helios ... Show more Type: Code repository Overview Deployment grap…" at bounding box center [826, 167] width 1484 height 782
drag, startPoint x: 597, startPoint y: 197, endPoint x: 599, endPoint y: 174, distance: 23.1
click at [599, 174] on div "helios-admin-nginx [DOMAIN_NAME][URL] helios-store-nginx [DOMAIN_NAME][URL] hel…" at bounding box center [721, 237] width 1221 height 590
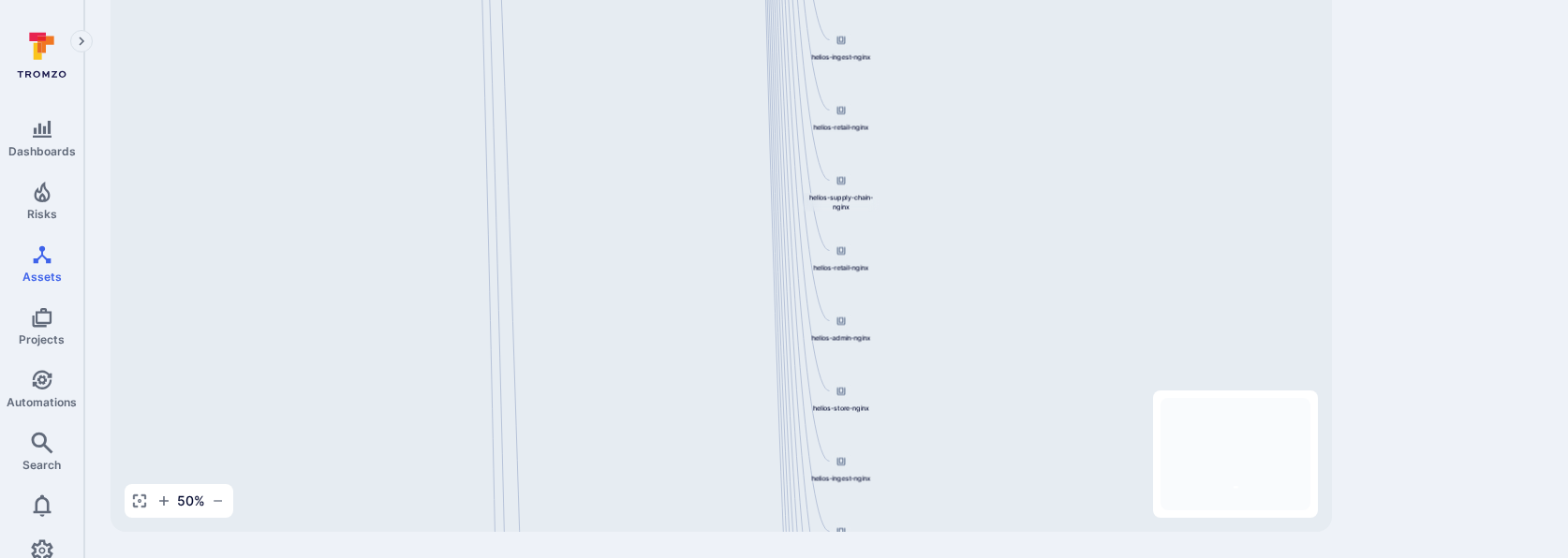
drag, startPoint x: 598, startPoint y: 285, endPoint x: 640, endPoint y: -109, distance: 396.2
click at [640, 0] on html "Dashboards Risks Assets Projects Automations Search 0 Assets Assets Pull reques…" at bounding box center [784, 55] width 1568 height 558
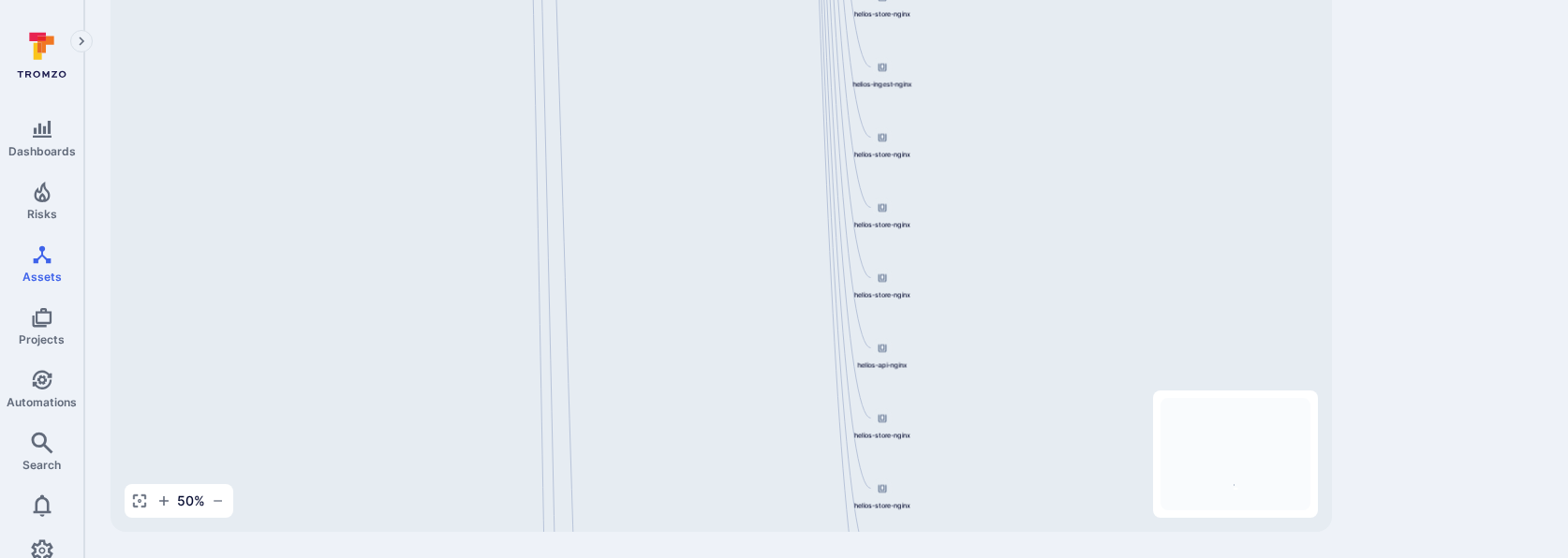
drag, startPoint x: 599, startPoint y: 339, endPoint x: 599, endPoint y: -35, distance: 374.0
click at [599, 0] on html "Dashboards Risks Assets Projects Automations Search 0 Assets Assets Pull reques…" at bounding box center [784, 55] width 1568 height 558
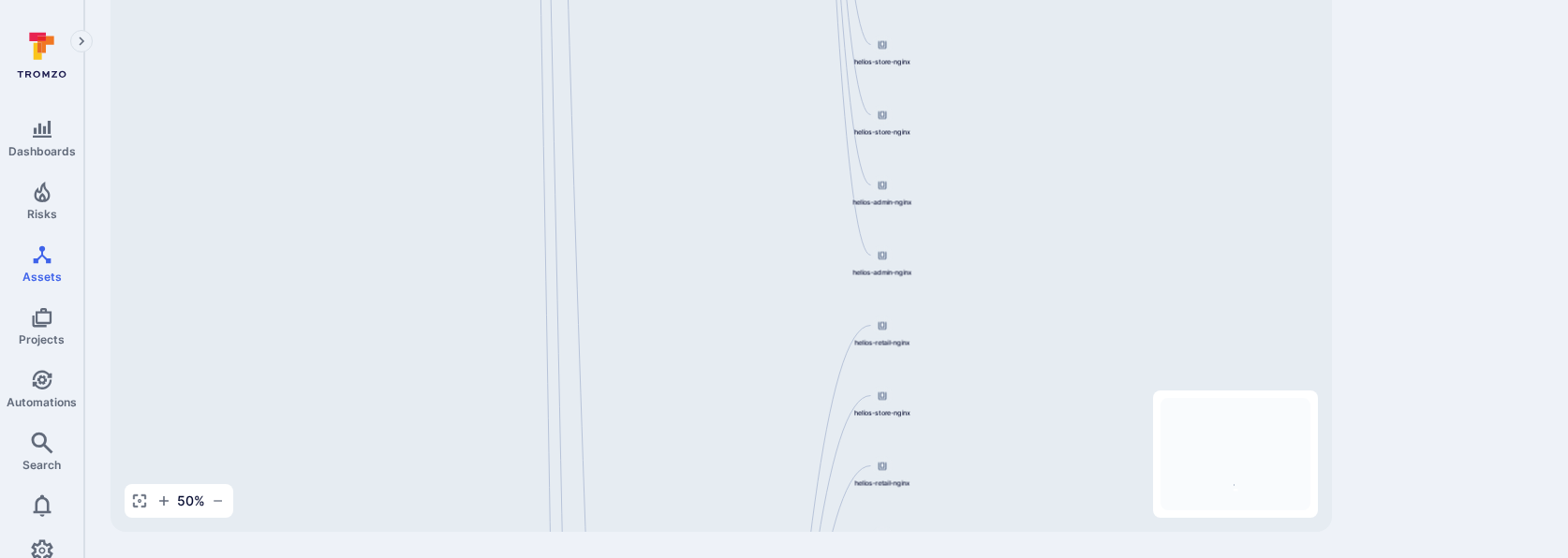
drag, startPoint x: 637, startPoint y: 330, endPoint x: 637, endPoint y: 46, distance: 284.0
click at [637, 51] on div "helios-admin-nginx [DOMAIN_NAME][URL] helios-store-nginx [DOMAIN_NAME][URL] hel…" at bounding box center [721, 237] width 1221 height 590
drag, startPoint x: 640, startPoint y: 330, endPoint x: 580, endPoint y: 500, distance: 180.3
click at [580, 401] on div "helios-admin-nginx [DOMAIN_NAME][URL] helios-store-nginx [DOMAIN_NAME][URL] hel…" at bounding box center [721, 237] width 1221 height 590
